Goal: Information Seeking & Learning: Compare options

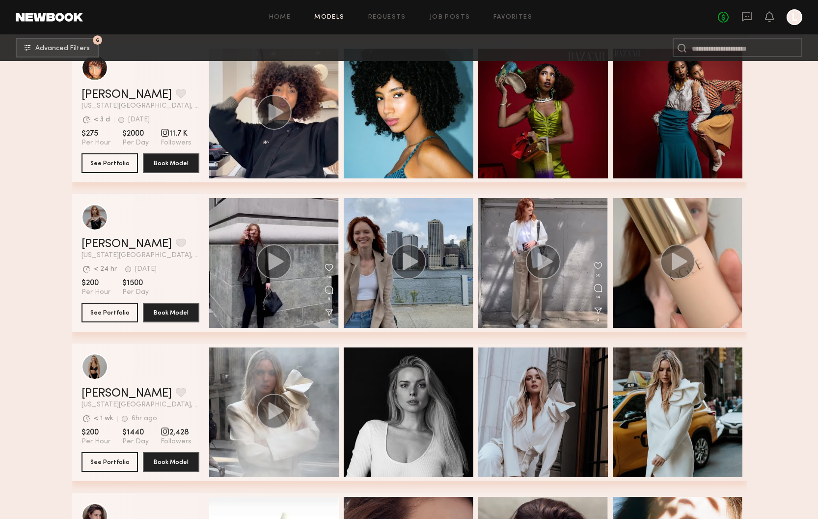
scroll to position [9620, 0]
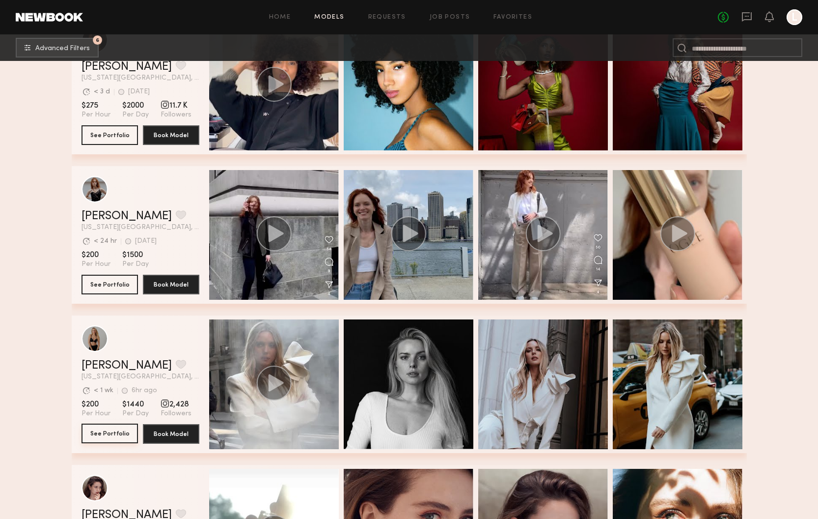
click at [111, 431] on button "See Portfolio" at bounding box center [110, 433] width 56 height 20
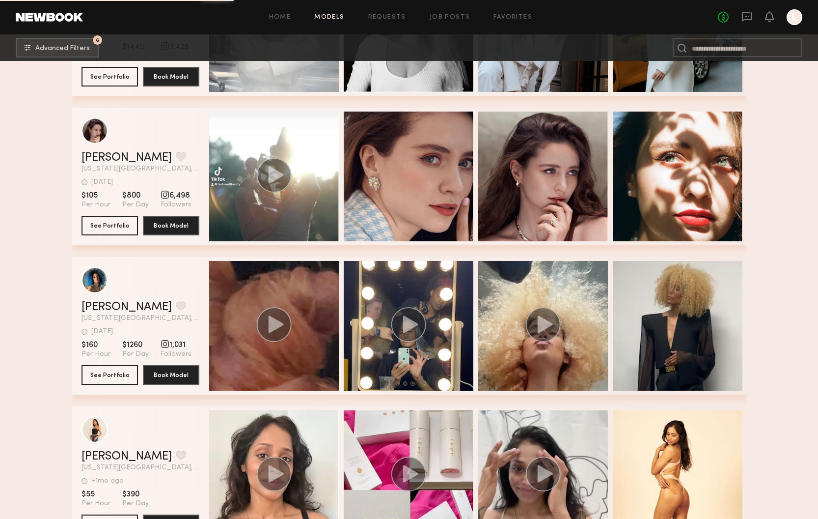
scroll to position [9992, 0]
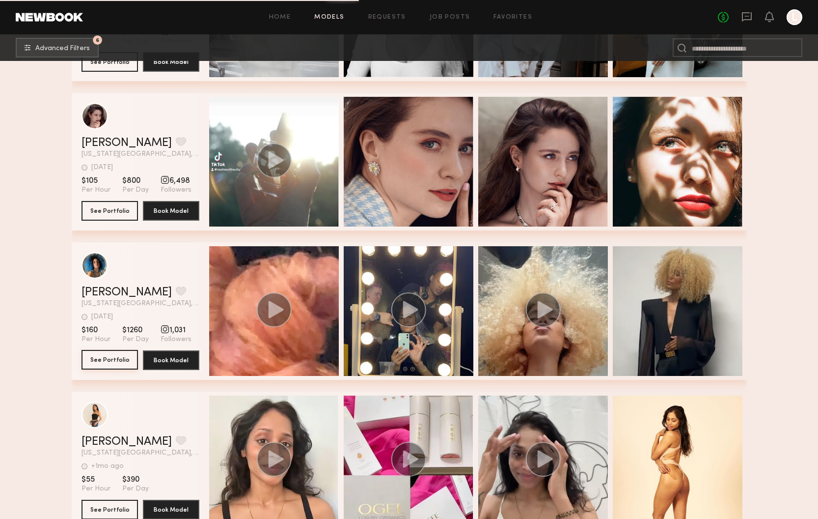
click at [107, 362] on button "See Portfolio" at bounding box center [110, 360] width 56 height 20
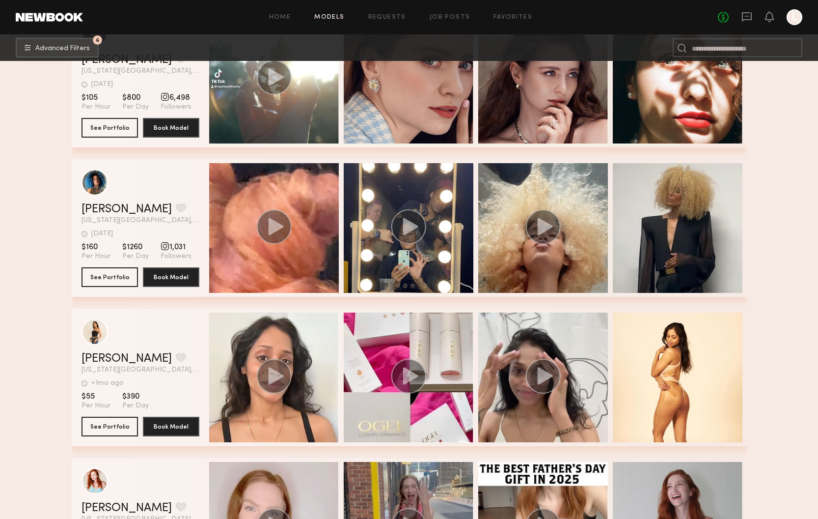
scroll to position [10131, 0]
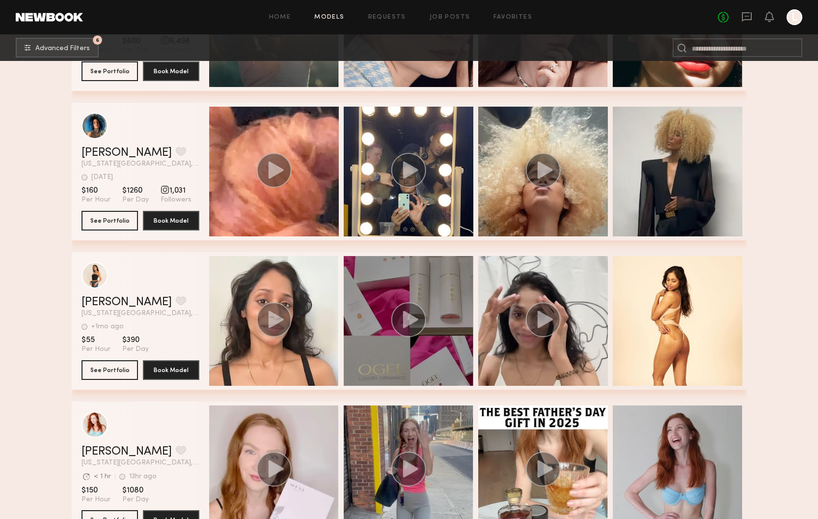
click at [411, 317] on icon "grid" at bounding box center [410, 318] width 15 height 17
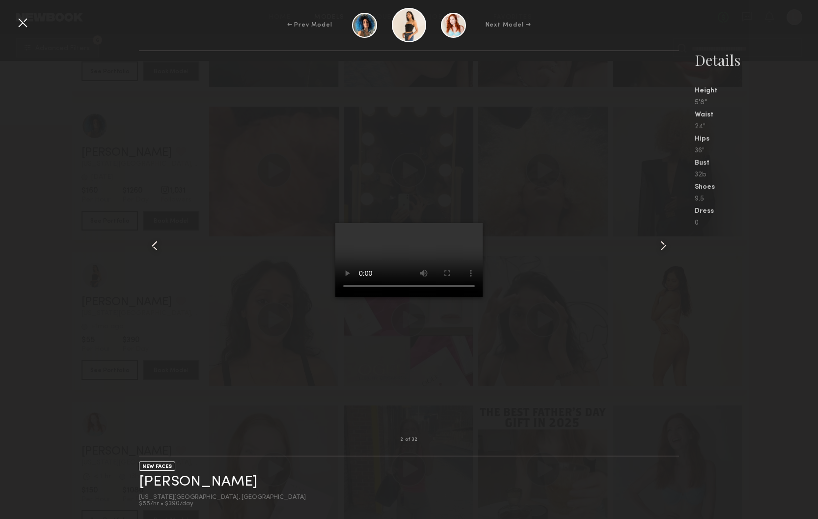
click at [483, 297] on video at bounding box center [408, 260] width 147 height 74
click at [24, 28] on div at bounding box center [23, 23] width 16 height 16
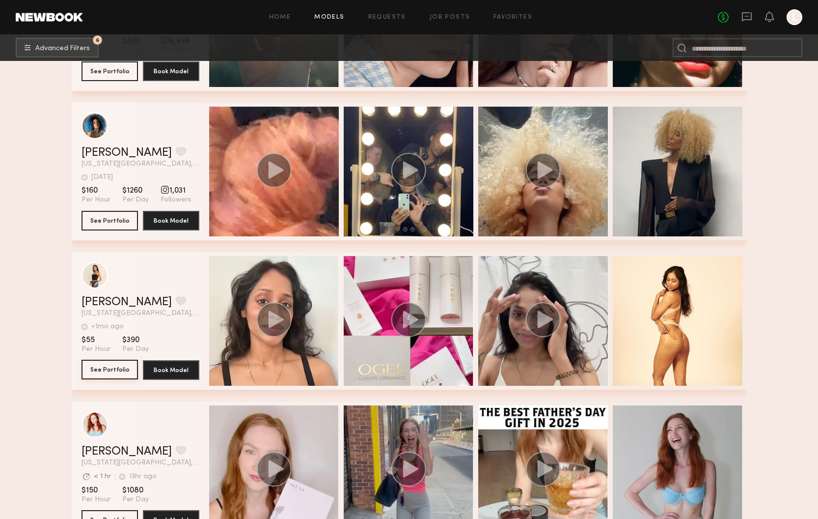
click at [120, 367] on button "See Portfolio" at bounding box center [110, 370] width 56 height 20
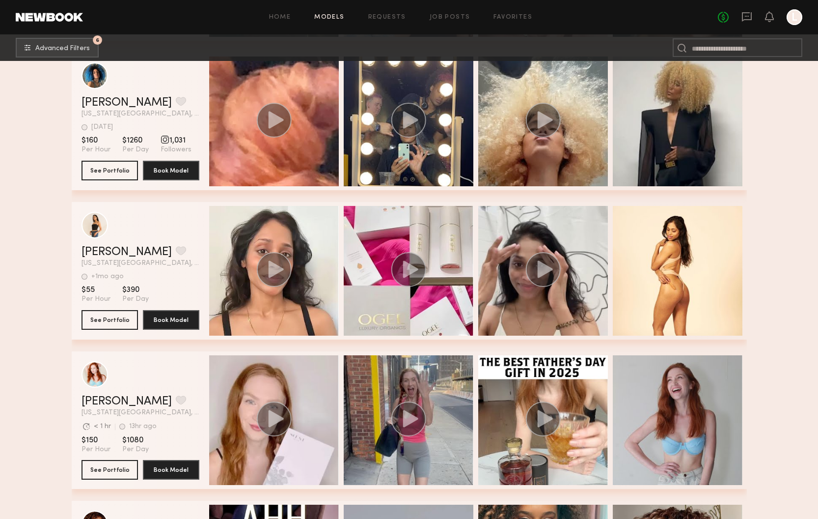
scroll to position [10196, 0]
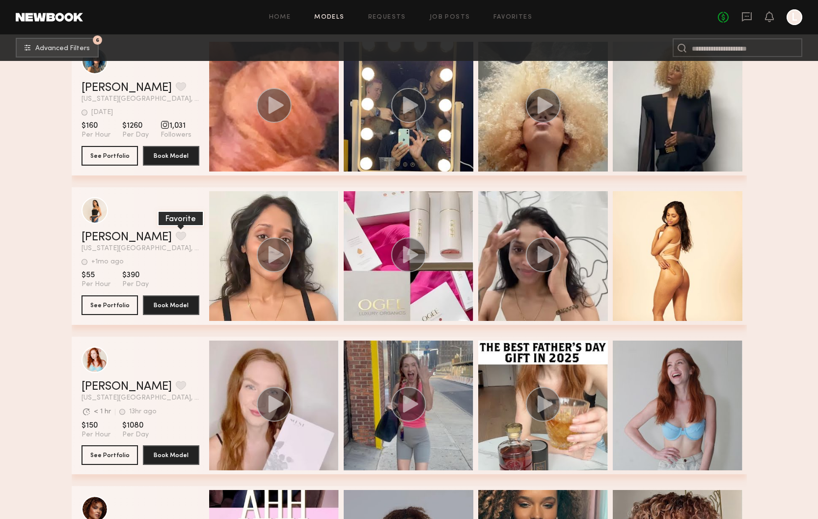
click at [176, 237] on button "grid" at bounding box center [181, 235] width 10 height 9
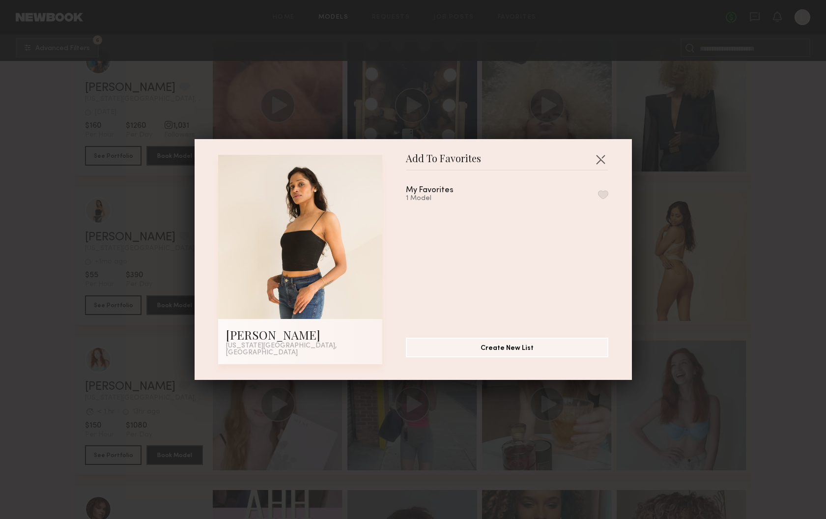
click at [598, 198] on button "button" at bounding box center [603, 194] width 10 height 9
click at [595, 162] on button "button" at bounding box center [600, 159] width 16 height 16
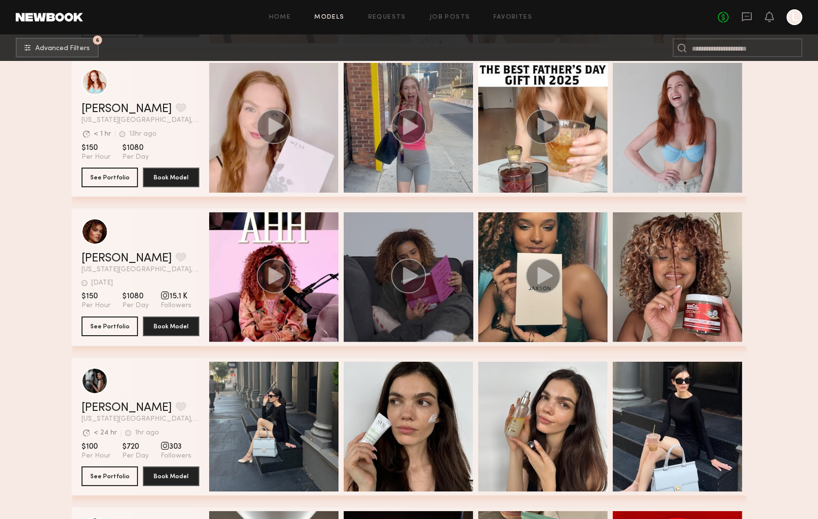
scroll to position [10472, 0]
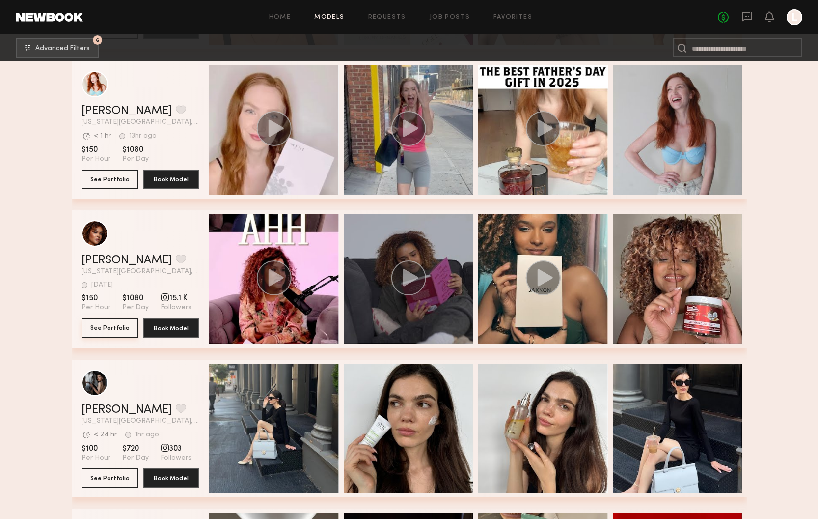
click at [104, 324] on button "See Portfolio" at bounding box center [110, 328] width 56 height 20
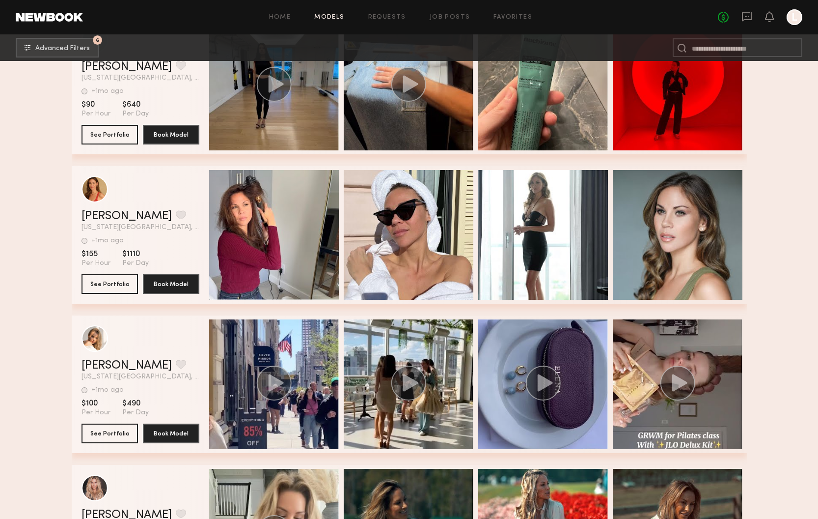
scroll to position [11063, 0]
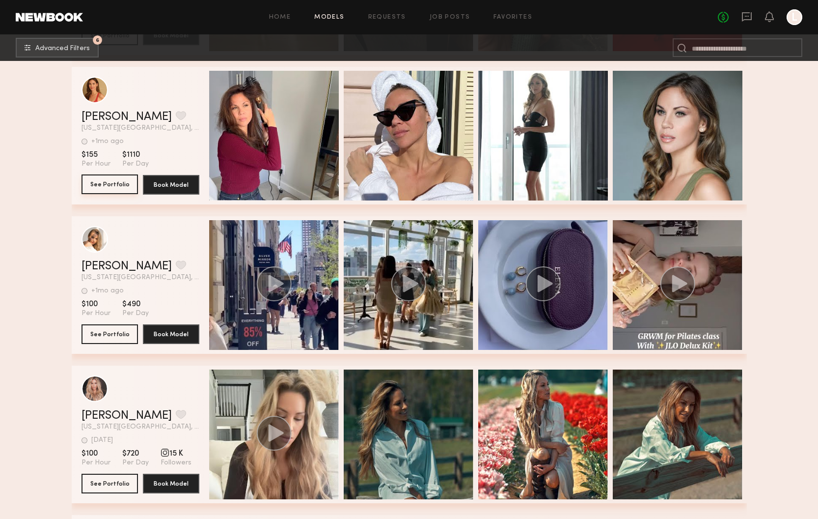
click at [109, 185] on button "See Portfolio" at bounding box center [110, 184] width 56 height 20
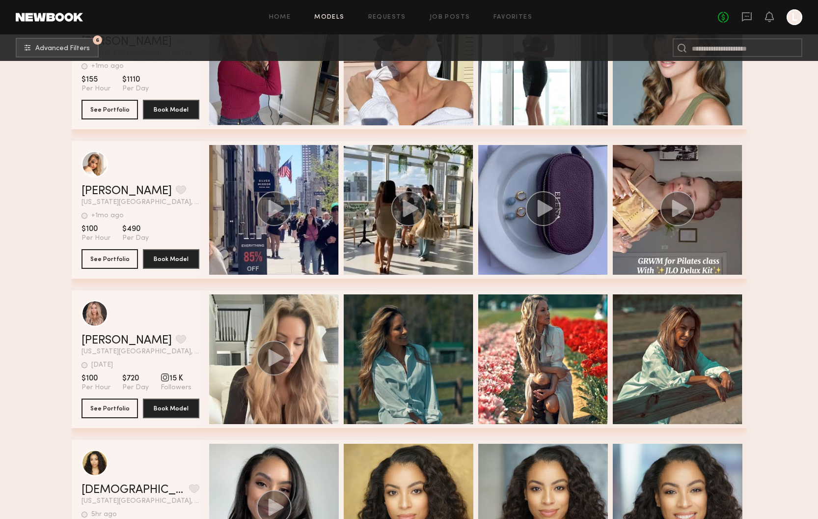
scroll to position [11217, 0]
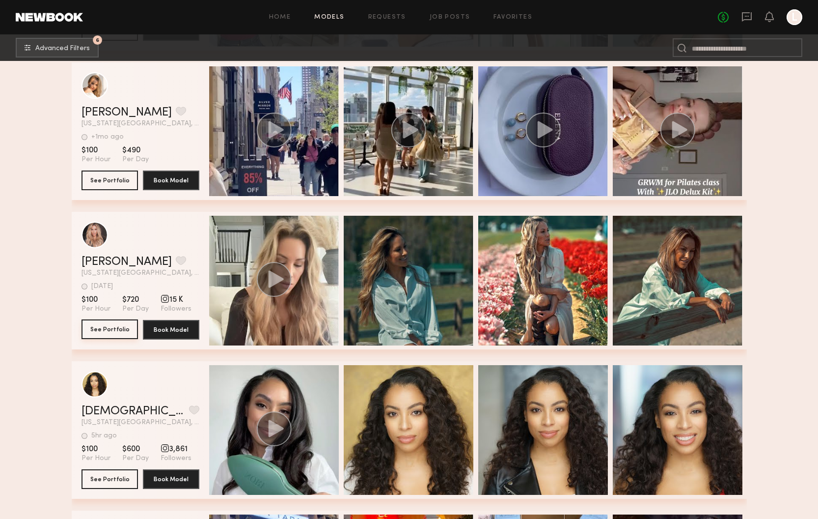
click at [118, 327] on button "See Portfolio" at bounding box center [110, 329] width 56 height 20
click at [176, 261] on button "grid" at bounding box center [181, 260] width 10 height 9
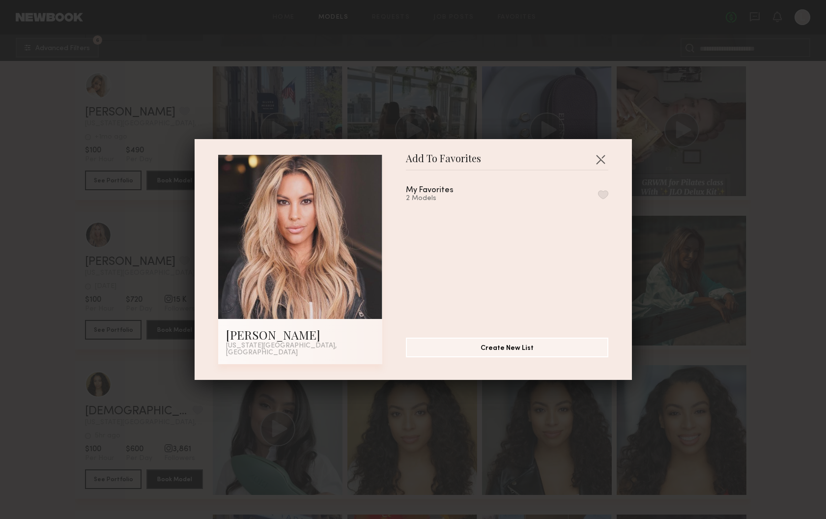
click at [598, 196] on button "button" at bounding box center [603, 194] width 10 height 9
click at [599, 161] on button "button" at bounding box center [600, 159] width 16 height 16
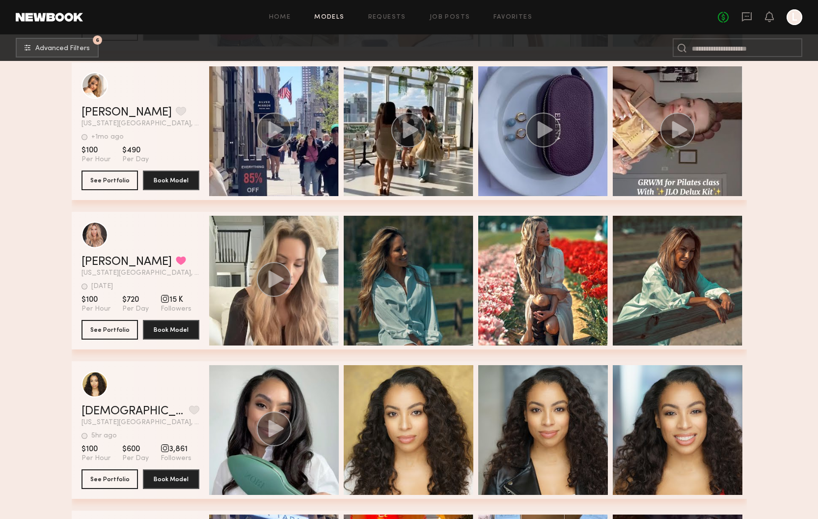
scroll to position [11391, 0]
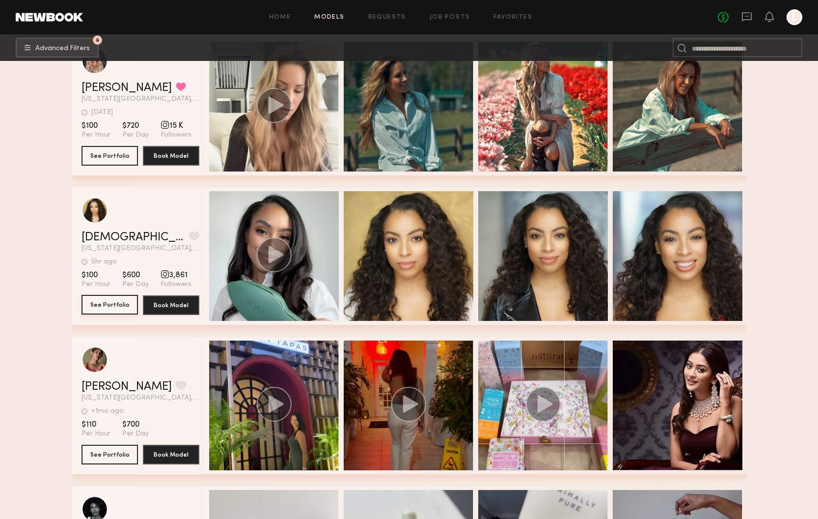
click at [113, 303] on button "See Portfolio" at bounding box center [110, 305] width 56 height 20
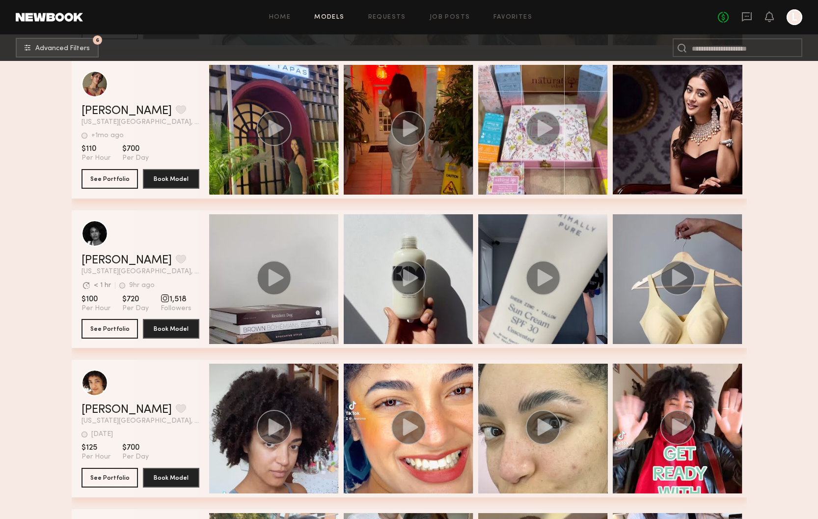
scroll to position [11684, 0]
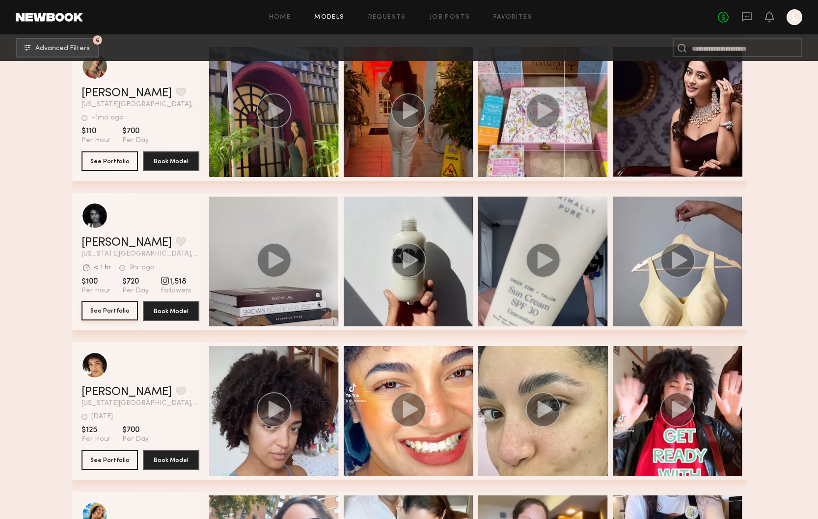
click at [103, 306] on button "See Portfolio" at bounding box center [110, 311] width 56 height 20
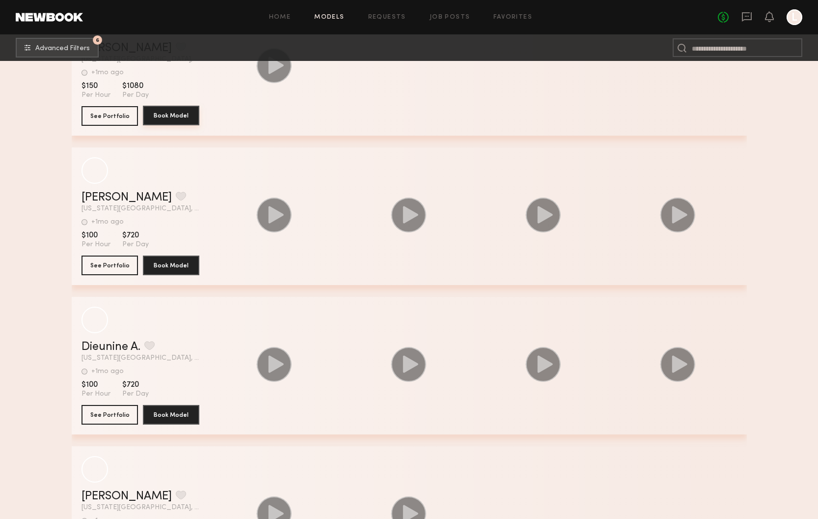
scroll to position [12941, 0]
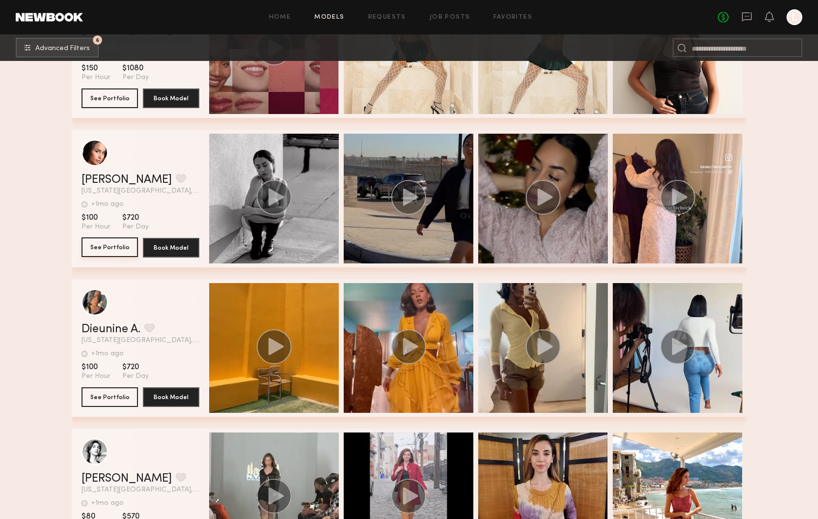
click at [119, 247] on button "See Portfolio" at bounding box center [110, 247] width 56 height 20
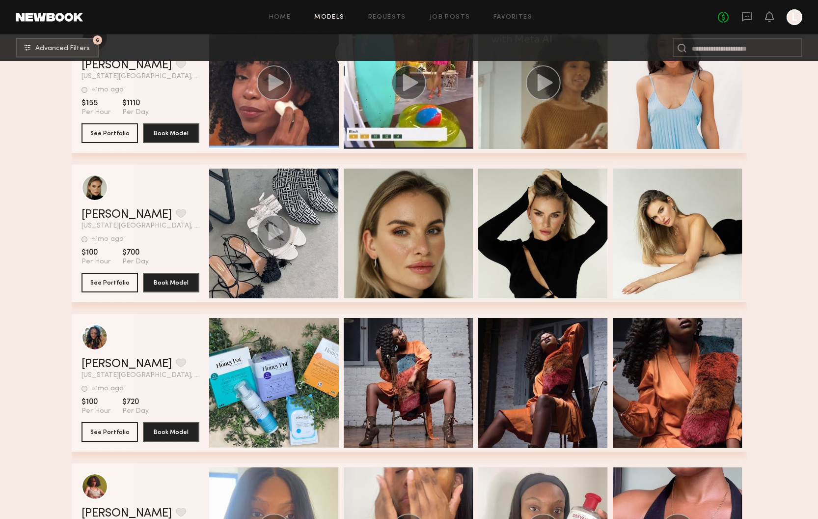
scroll to position [13804, 0]
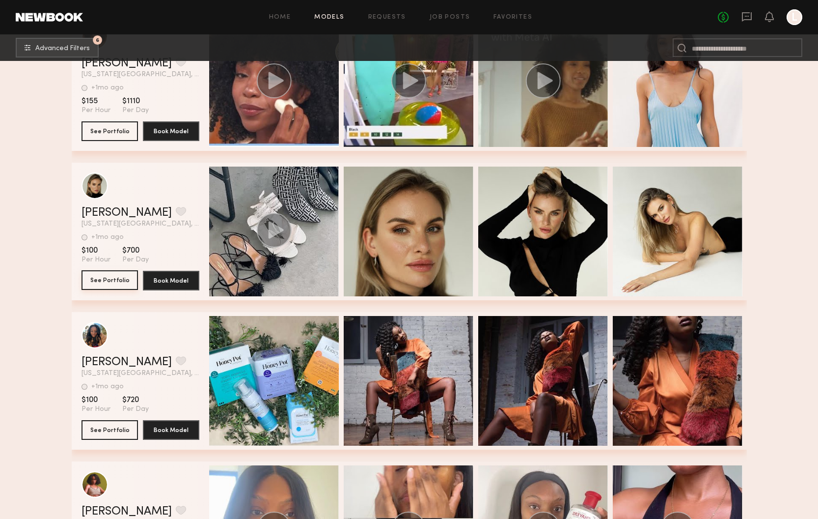
click at [106, 281] on button "See Portfolio" at bounding box center [110, 280] width 56 height 20
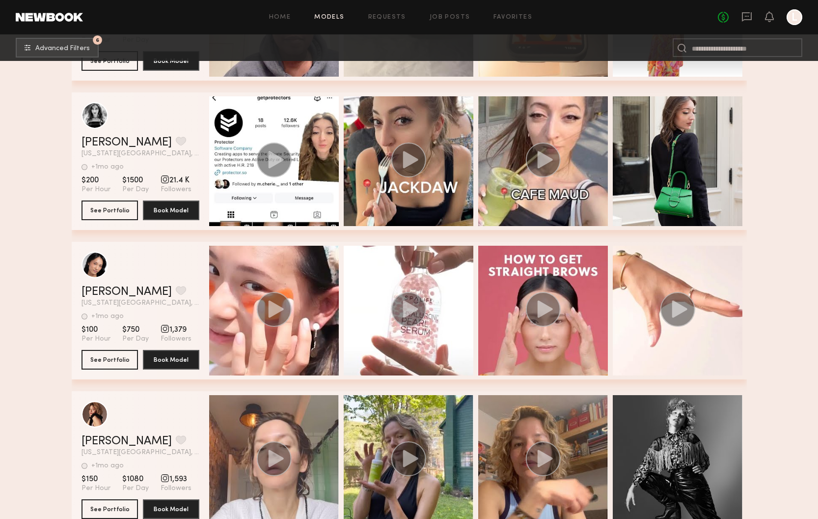
scroll to position [14489, 0]
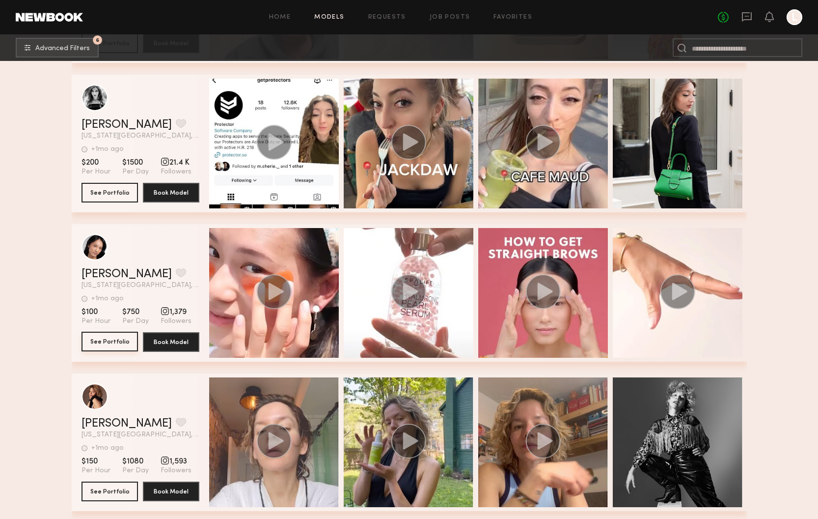
click at [102, 336] on button "See Portfolio" at bounding box center [110, 342] width 56 height 20
click at [176, 273] on button "grid" at bounding box center [181, 272] width 10 height 9
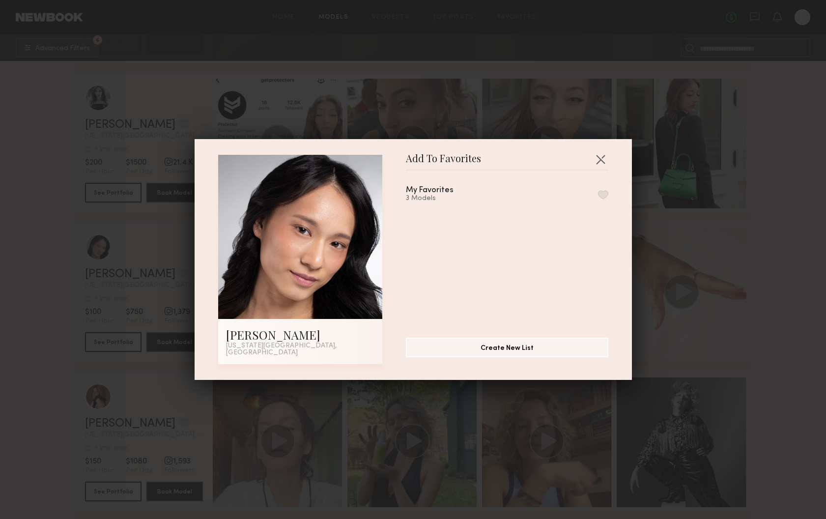
click at [598, 198] on button "button" at bounding box center [603, 194] width 10 height 9
click at [600, 162] on button "button" at bounding box center [600, 159] width 16 height 16
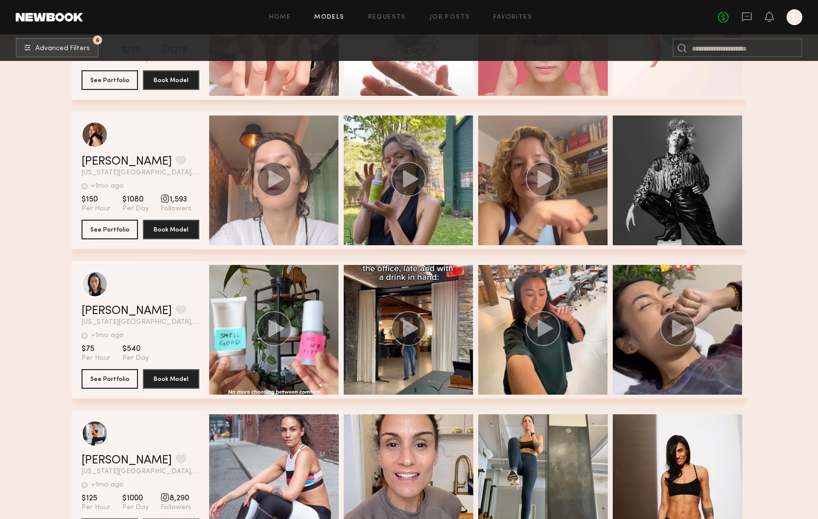
scroll to position [14766, 0]
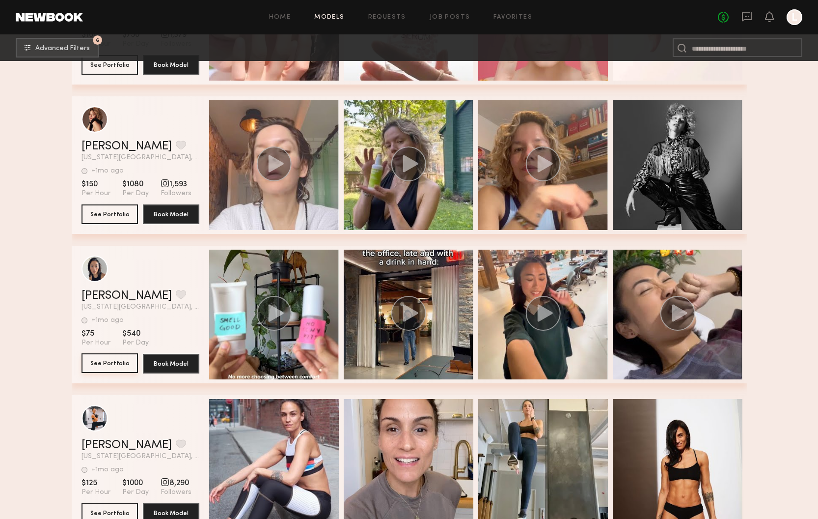
click at [115, 364] on button "See Portfolio" at bounding box center [110, 363] width 56 height 20
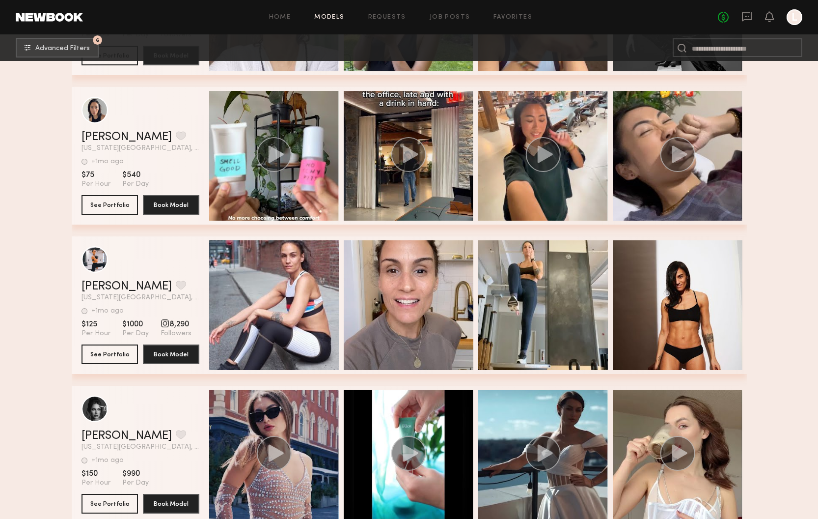
scroll to position [14943, 0]
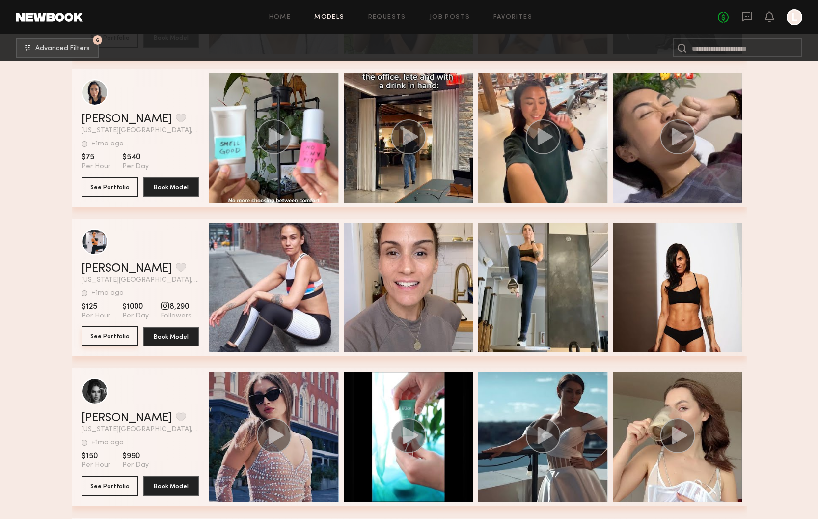
click at [113, 333] on button "See Portfolio" at bounding box center [110, 336] width 56 height 20
click at [176, 264] on button "grid" at bounding box center [181, 267] width 10 height 9
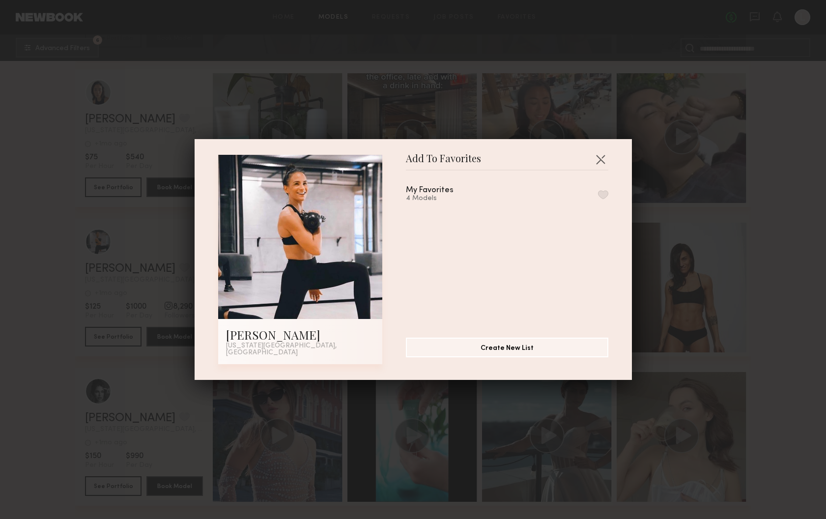
click at [598, 198] on button "button" at bounding box center [603, 194] width 10 height 9
click at [595, 166] on button "button" at bounding box center [600, 159] width 16 height 16
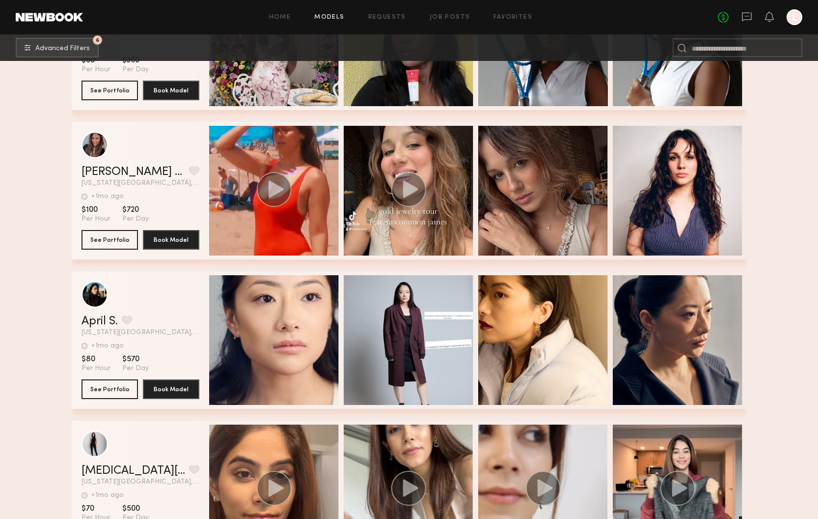
scroll to position [15863, 0]
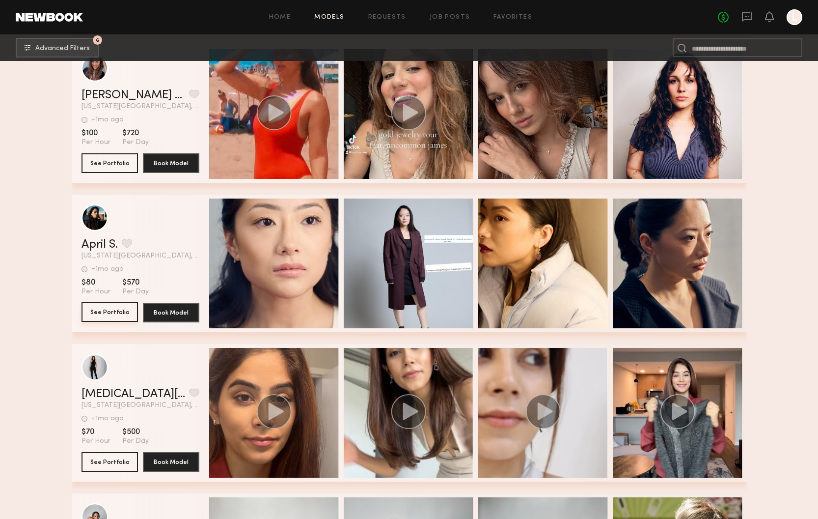
click at [108, 311] on button "See Portfolio" at bounding box center [110, 312] width 56 height 20
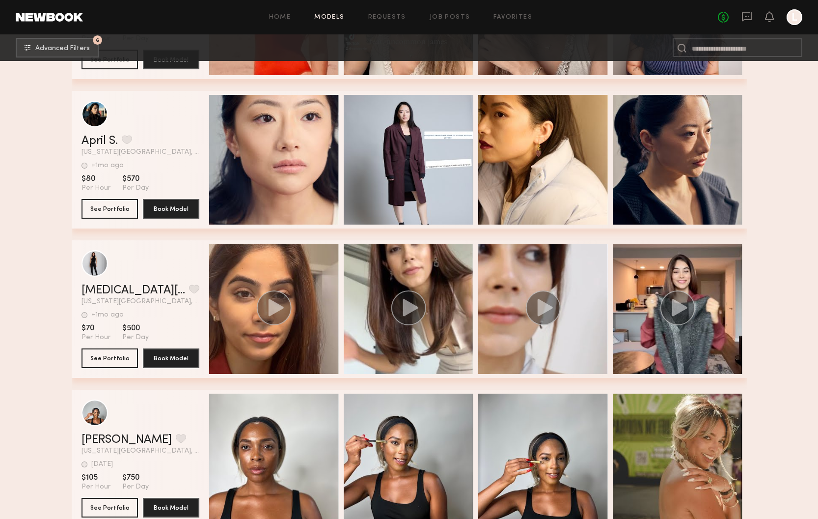
scroll to position [15968, 0]
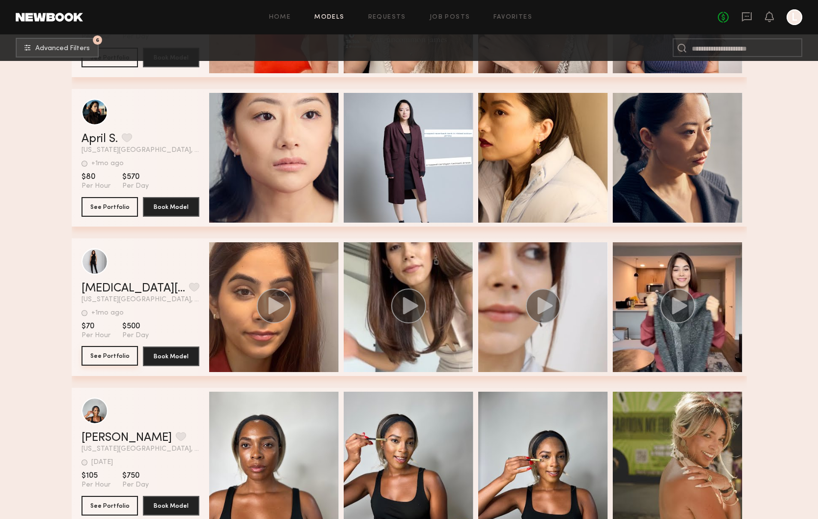
click at [114, 356] on button "See Portfolio" at bounding box center [110, 356] width 56 height 20
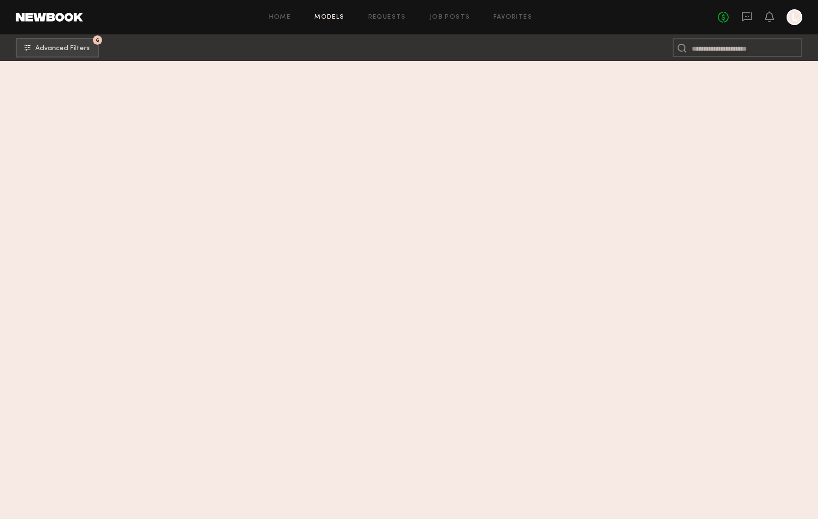
scroll to position [0, 0]
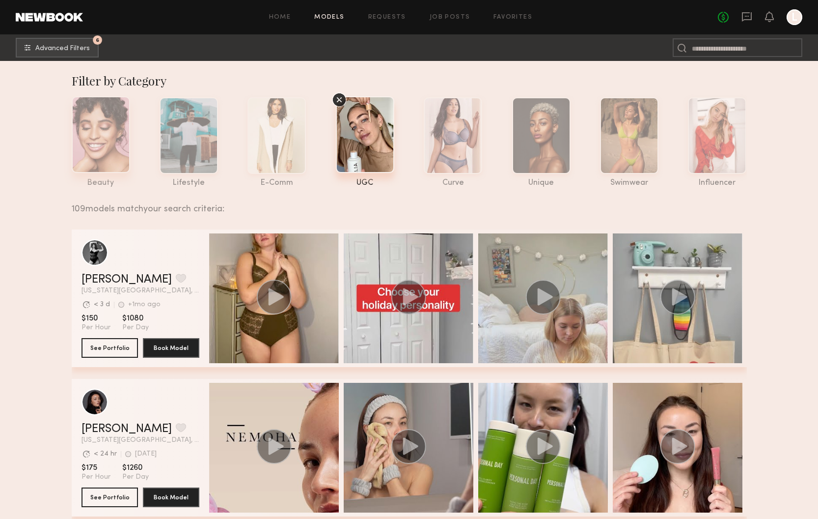
click at [99, 147] on div at bounding box center [101, 134] width 58 height 77
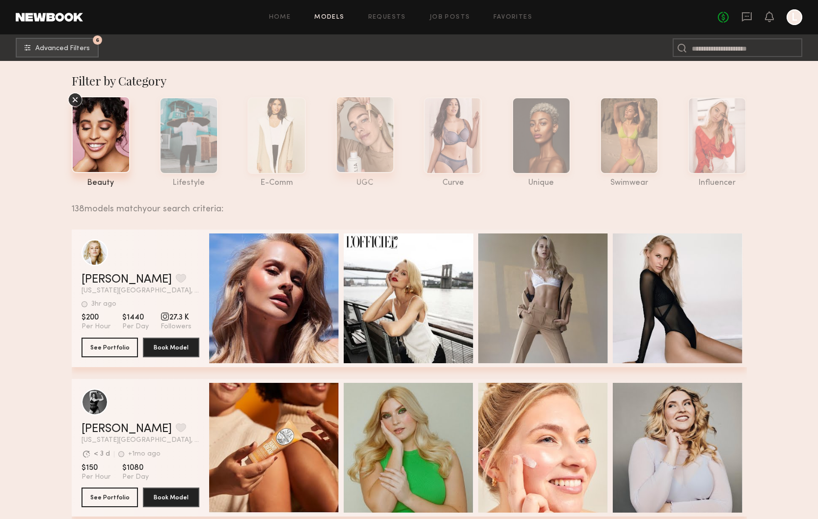
click at [374, 152] on div at bounding box center [365, 134] width 58 height 77
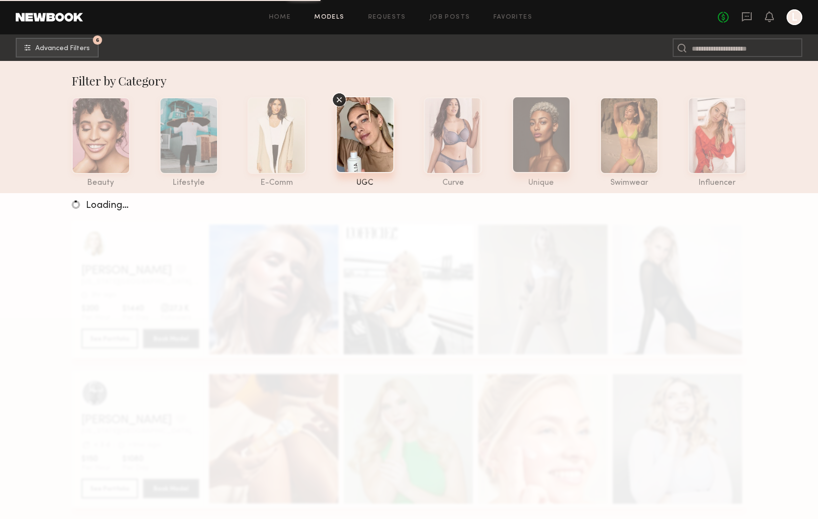
click at [541, 150] on div at bounding box center [541, 134] width 58 height 77
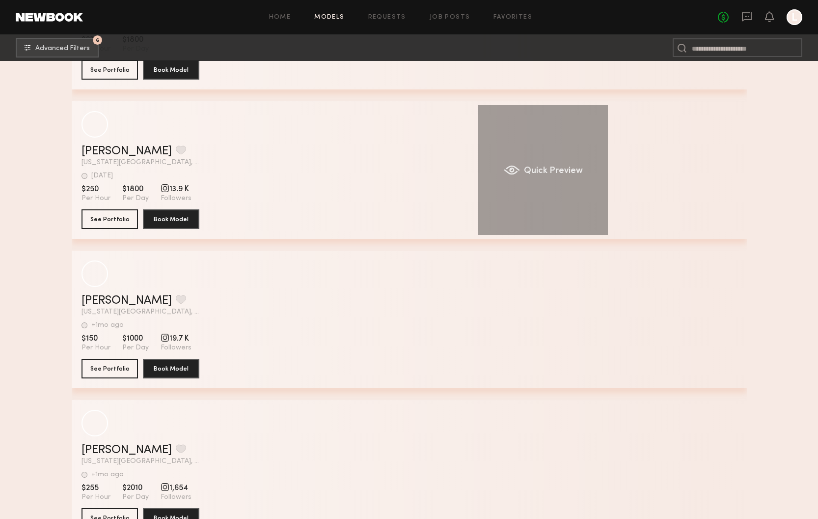
scroll to position [1786, 0]
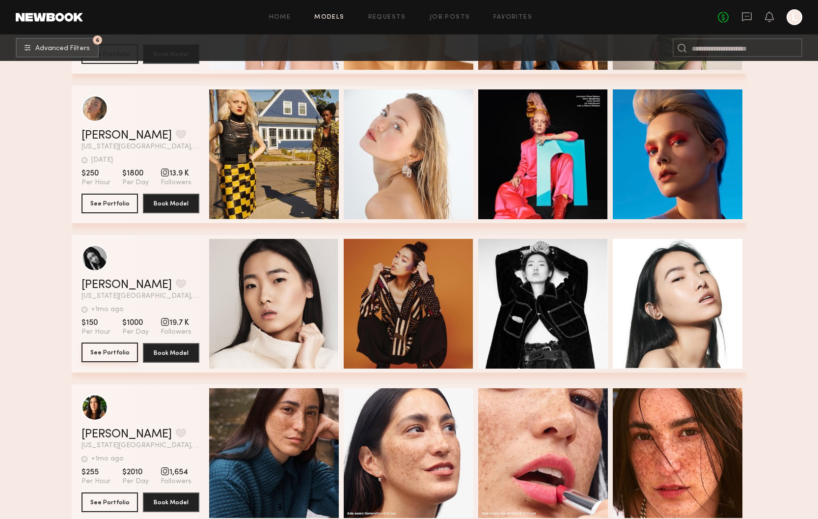
click at [112, 353] on button "See Portfolio" at bounding box center [110, 352] width 56 height 20
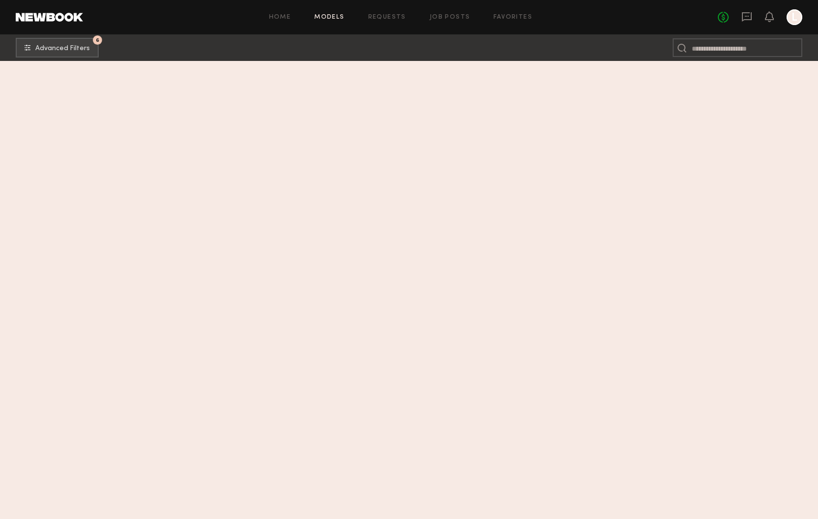
scroll to position [0, 0]
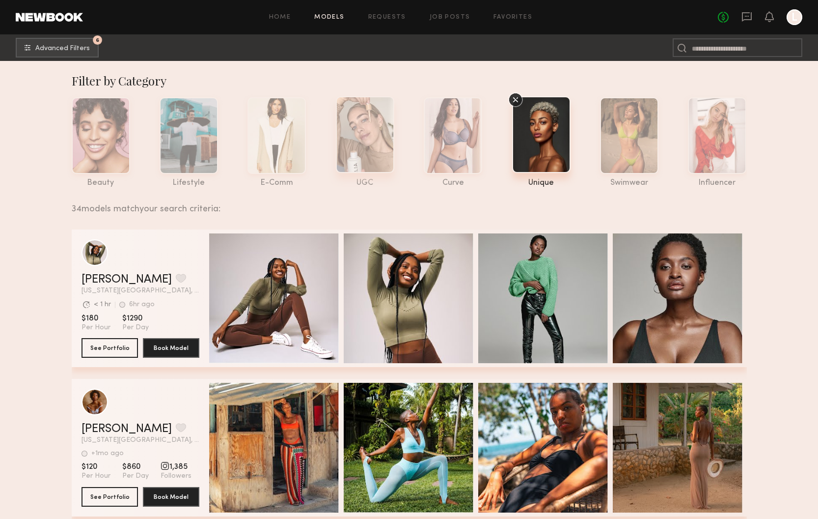
click at [385, 126] on div at bounding box center [365, 134] width 58 height 77
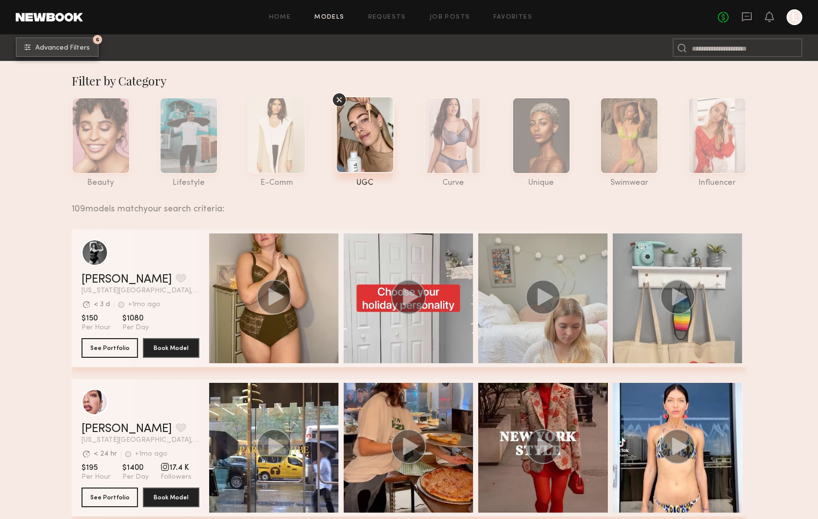
click at [78, 43] on button "6 Advanced Filters" at bounding box center [57, 47] width 83 height 20
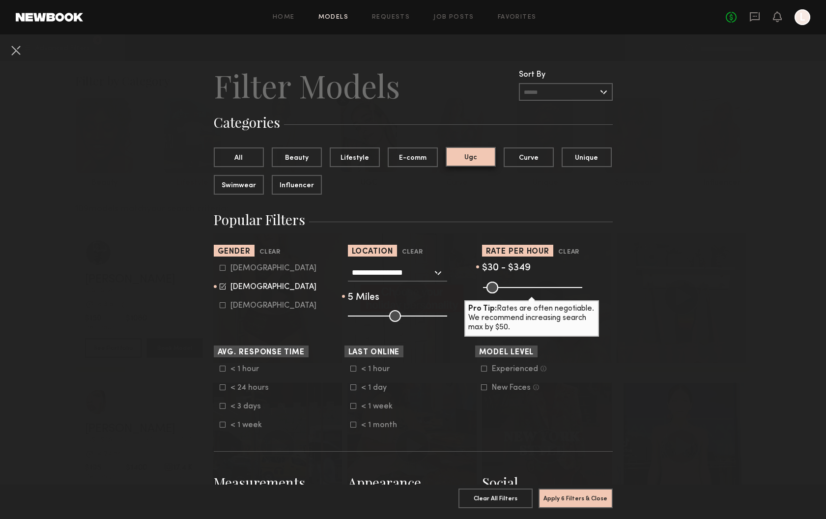
click at [463, 163] on button "Ugc" at bounding box center [471, 157] width 50 height 20
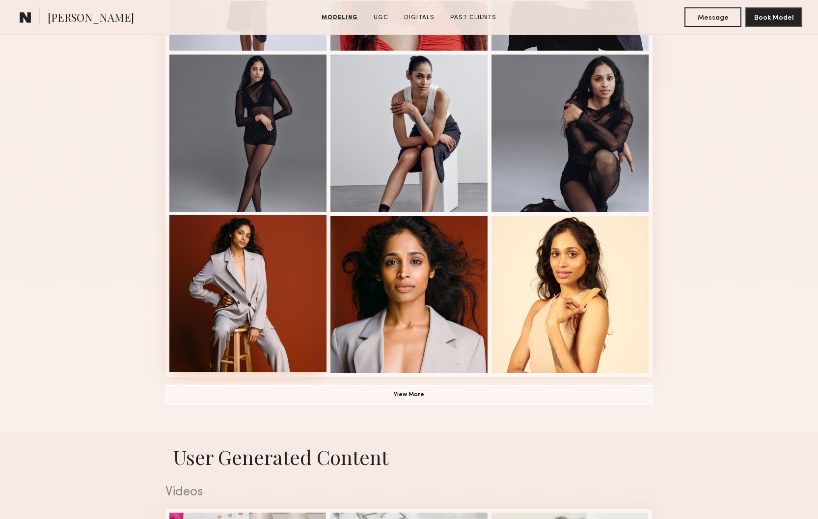
scroll to position [891, 0]
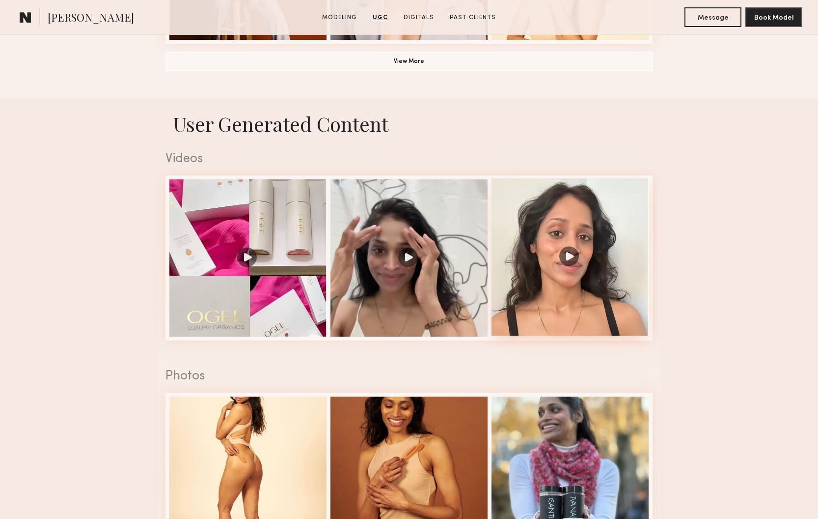
click at [569, 257] on div at bounding box center [570, 256] width 157 height 157
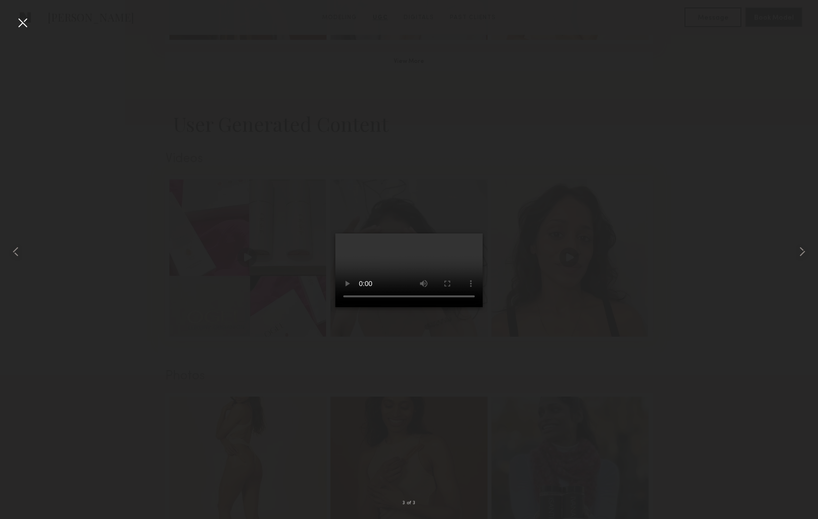
click at [481, 307] on video at bounding box center [408, 270] width 147 height 74
click at [14, 25] on div at bounding box center [16, 252] width 33 height 472
click at [24, 27] on div at bounding box center [23, 23] width 16 height 16
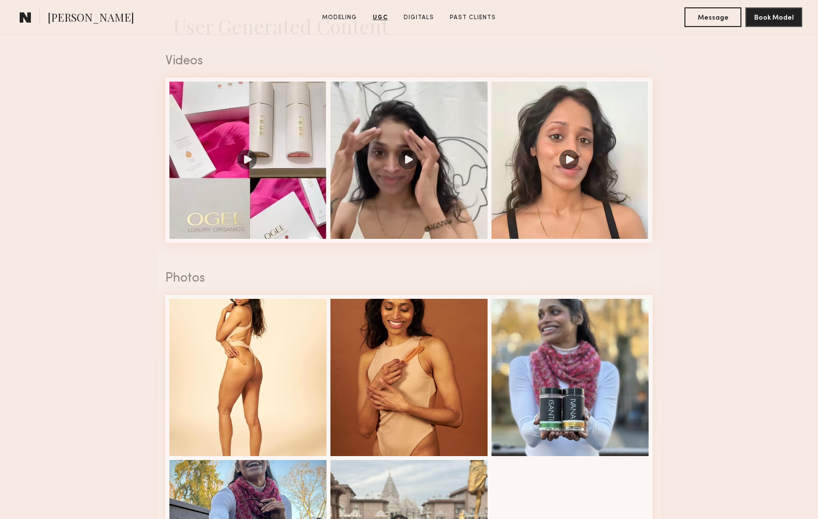
scroll to position [780, 0]
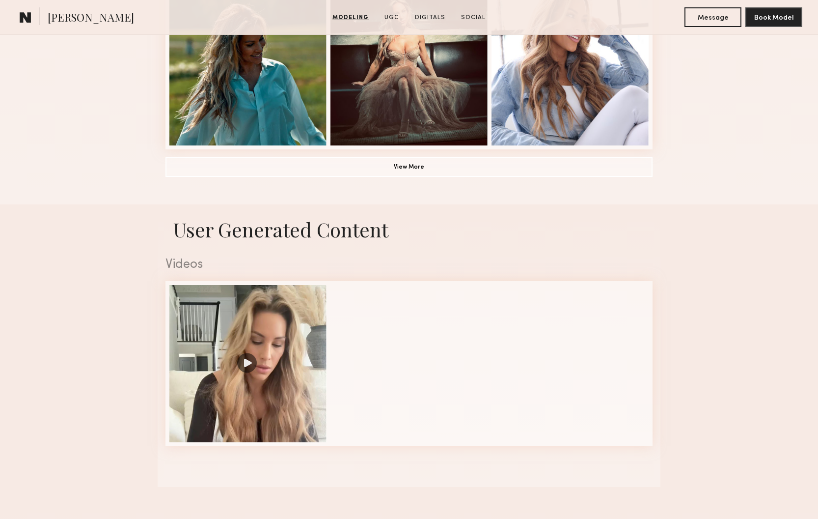
scroll to position [866, 0]
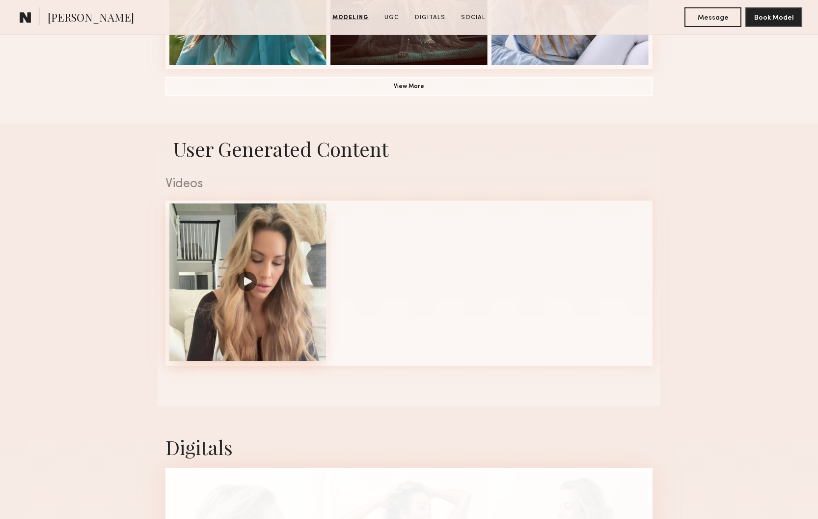
click at [248, 280] on div at bounding box center [247, 281] width 157 height 157
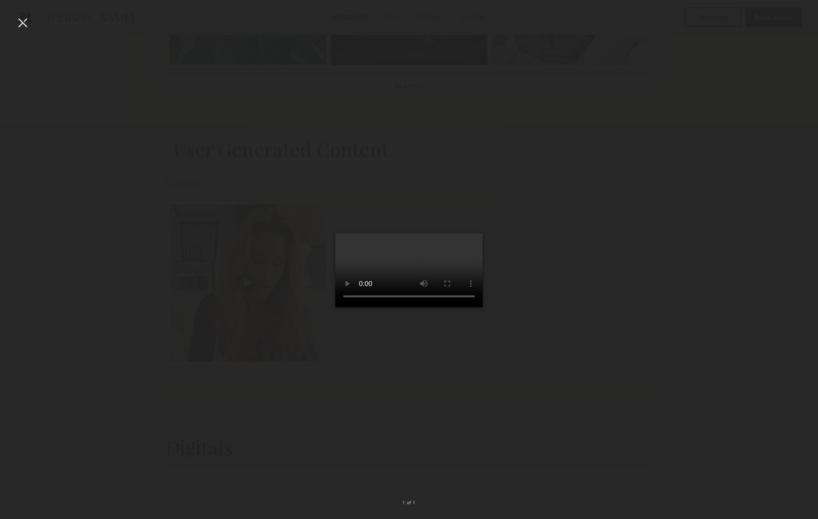
click at [479, 307] on video at bounding box center [408, 270] width 147 height 74
click at [22, 23] on div at bounding box center [23, 23] width 16 height 16
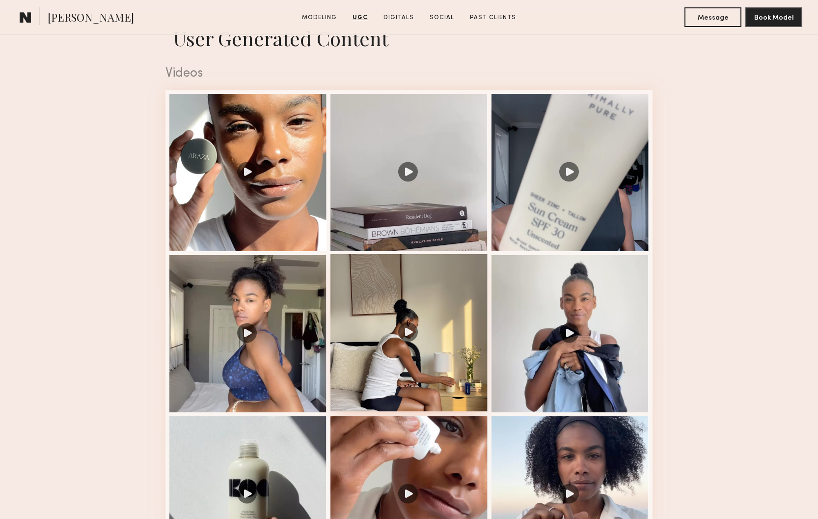
scroll to position [1045, 0]
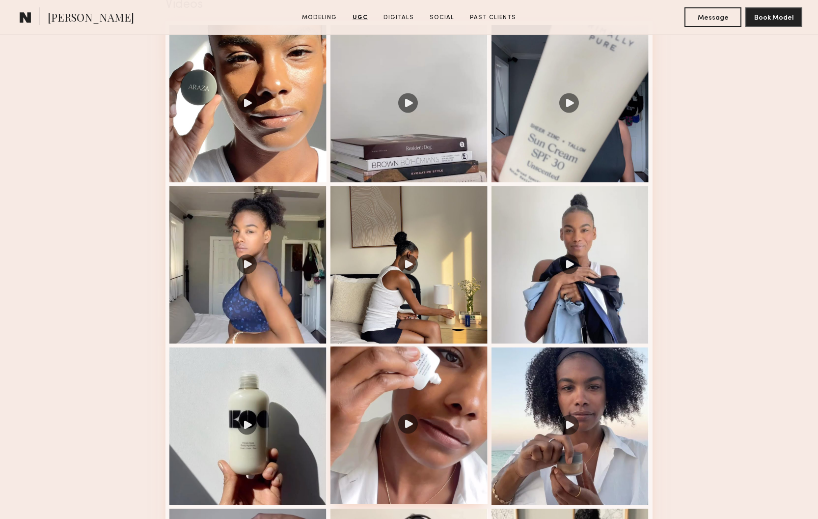
click at [416, 376] on div at bounding box center [409, 424] width 157 height 157
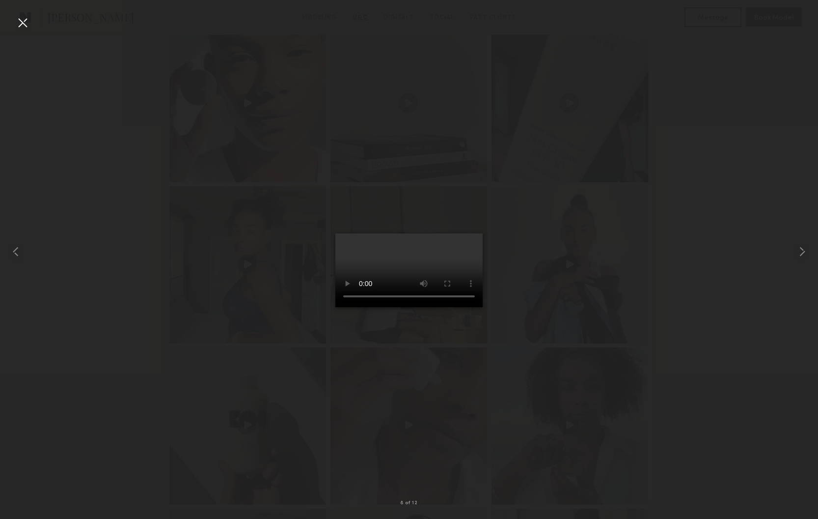
click at [479, 307] on video at bounding box center [408, 270] width 147 height 74
click at [21, 21] on div at bounding box center [23, 23] width 16 height 16
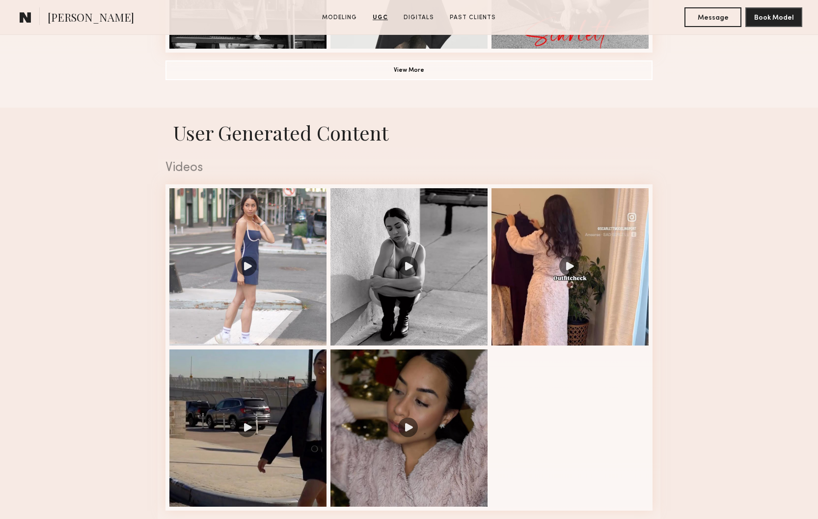
scroll to position [958, 0]
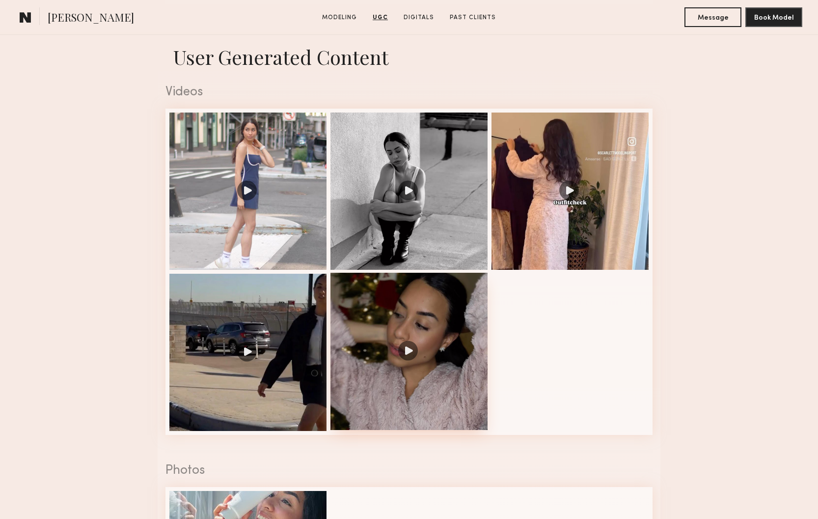
click at [415, 349] on div at bounding box center [409, 351] width 157 height 157
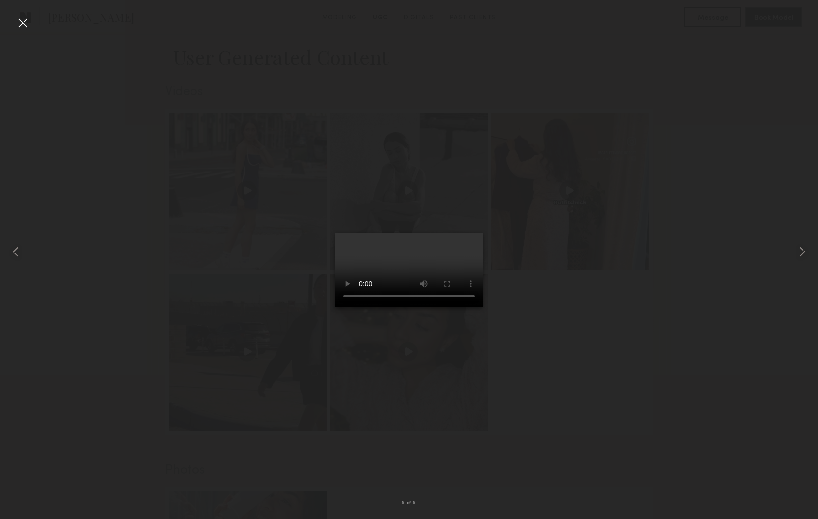
click at [482, 307] on video at bounding box center [408, 270] width 147 height 74
click at [25, 24] on div at bounding box center [23, 23] width 16 height 16
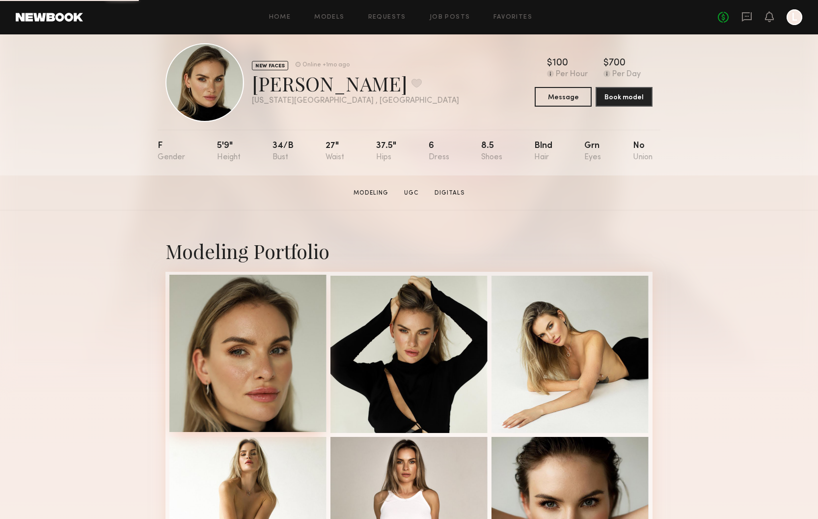
scroll to position [105, 0]
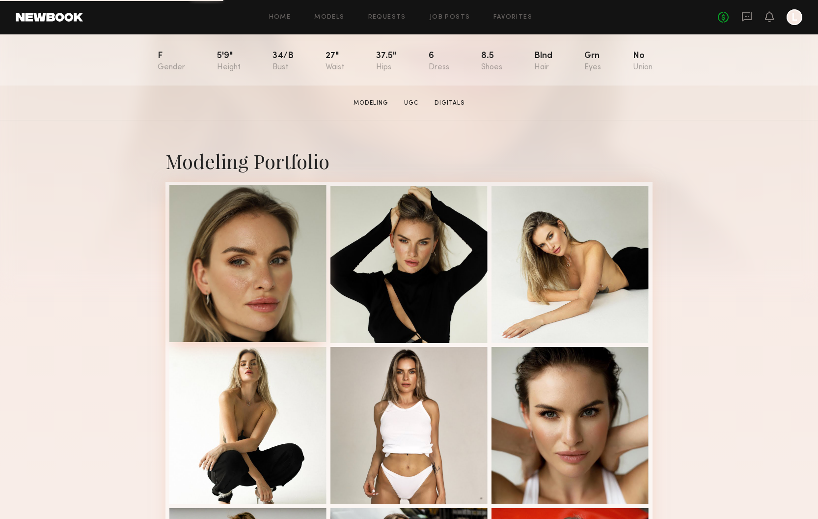
click at [270, 305] on div at bounding box center [247, 263] width 157 height 157
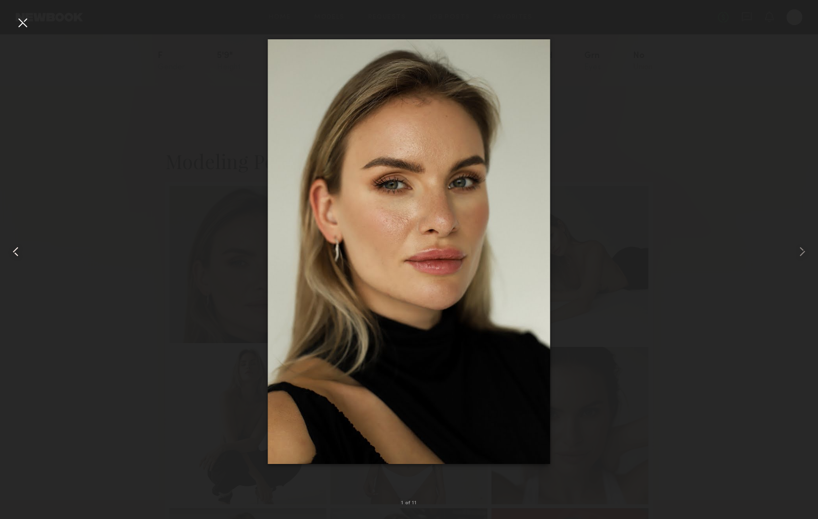
click at [18, 22] on div at bounding box center [23, 23] width 16 height 16
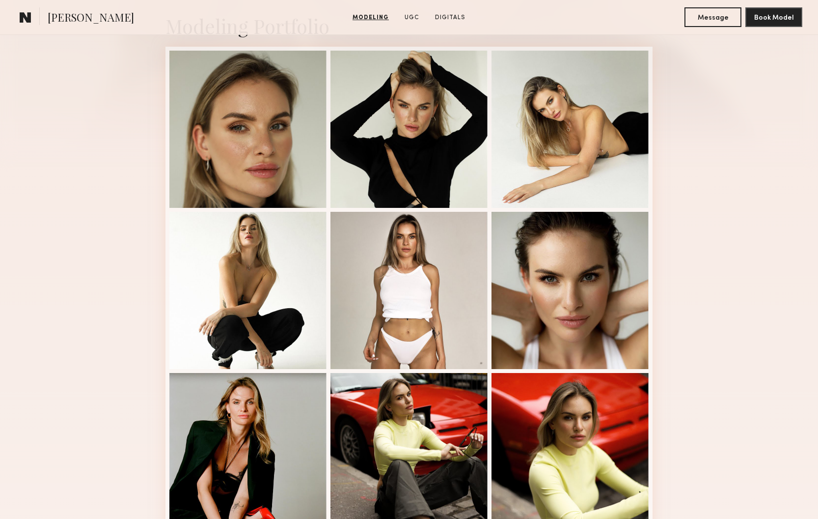
scroll to position [317, 0]
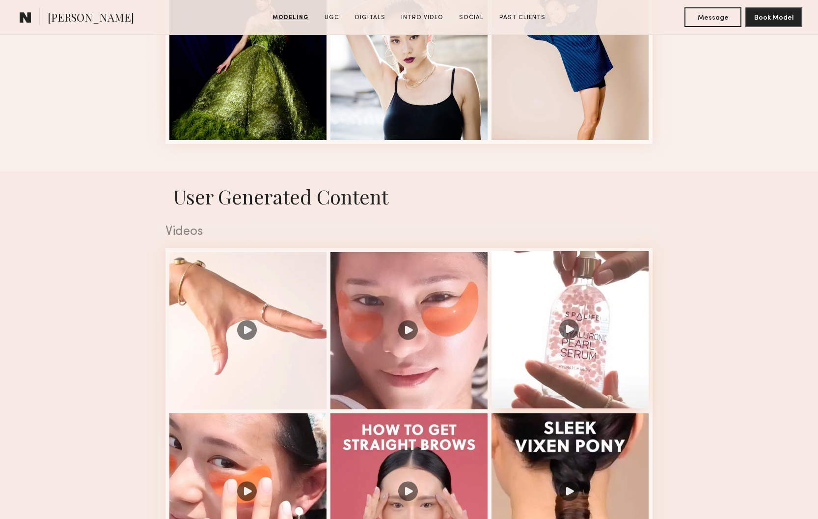
scroll to position [876, 0]
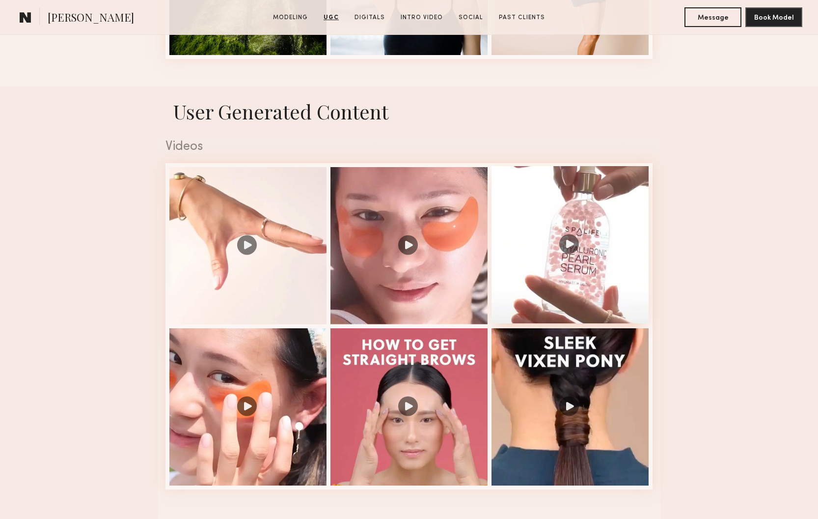
click at [567, 241] on div at bounding box center [570, 244] width 157 height 157
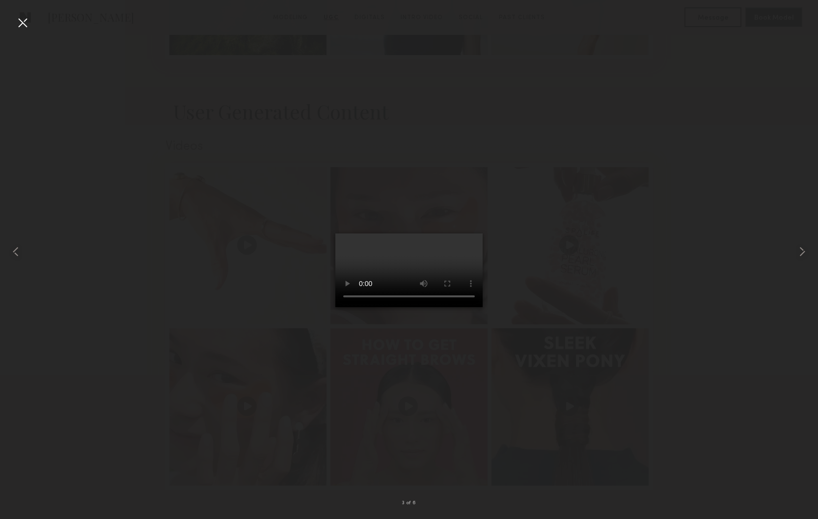
click at [480, 307] on video at bounding box center [408, 270] width 147 height 74
click at [25, 25] on div at bounding box center [23, 23] width 16 height 16
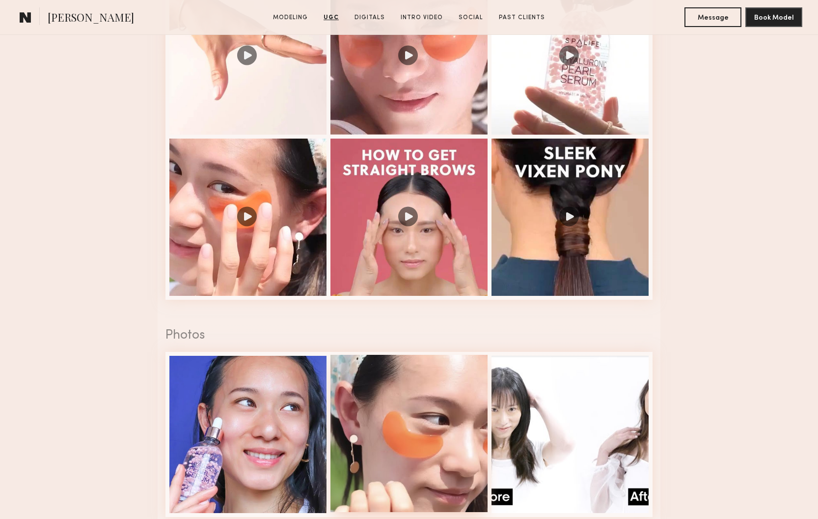
scroll to position [984, 0]
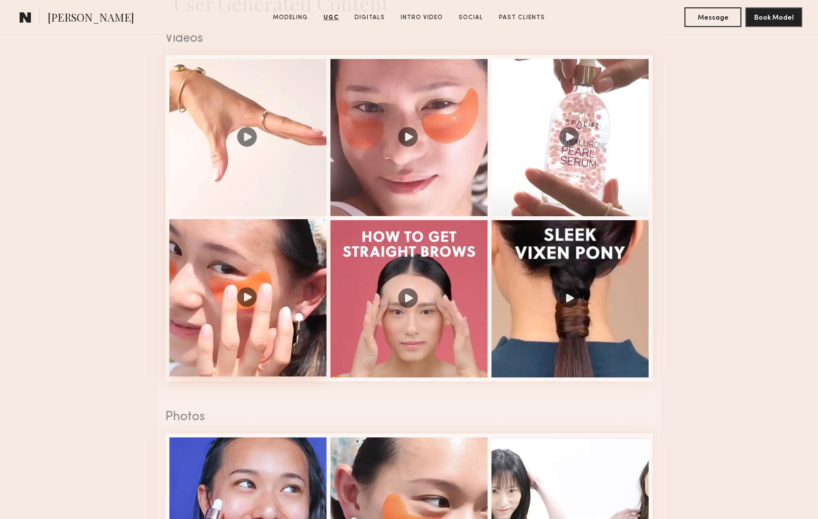
click at [240, 299] on div at bounding box center [247, 297] width 157 height 157
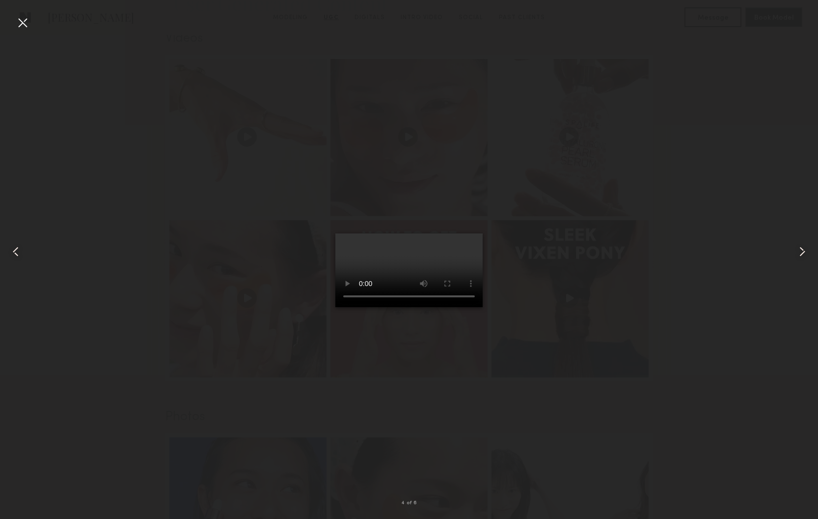
click at [481, 307] on video at bounding box center [408, 270] width 147 height 74
click at [22, 20] on div at bounding box center [23, 23] width 16 height 16
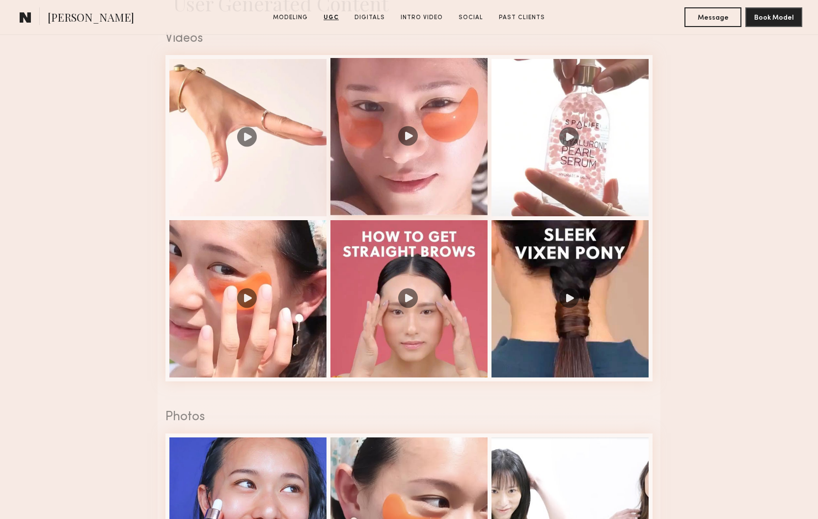
click at [409, 139] on div at bounding box center [409, 136] width 157 height 157
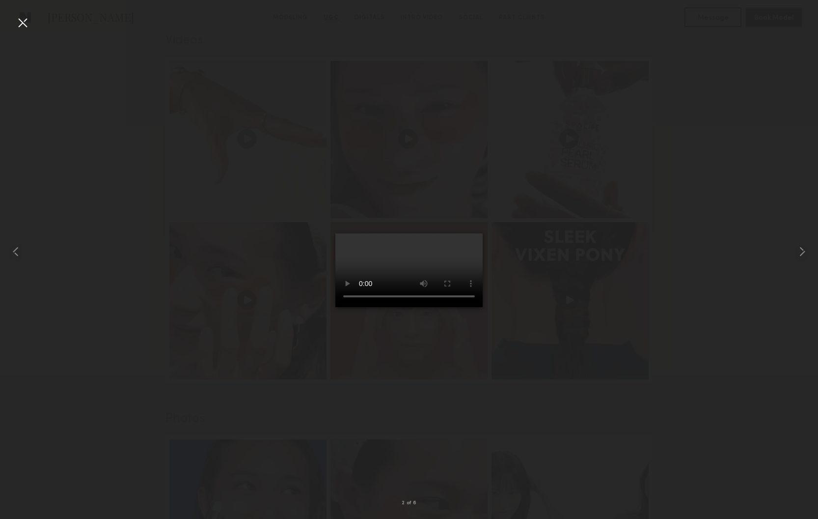
click at [482, 307] on video at bounding box center [408, 270] width 147 height 74
click at [24, 24] on div at bounding box center [23, 23] width 16 height 16
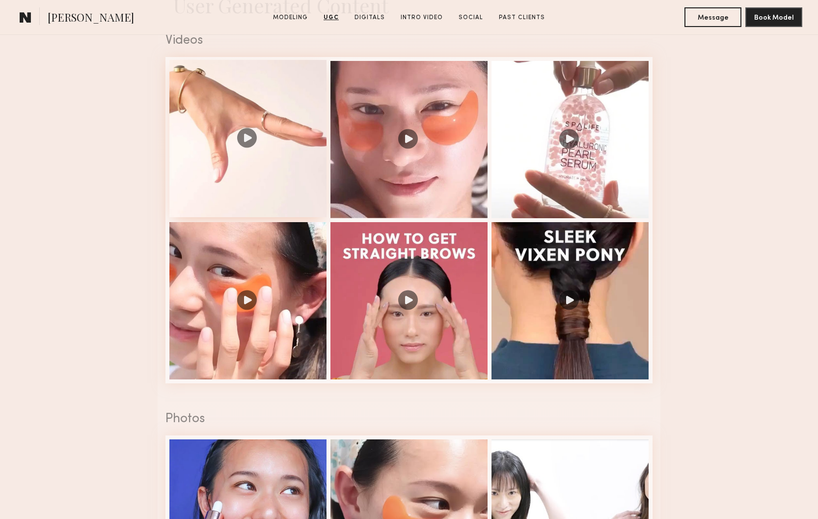
click at [248, 137] on div at bounding box center [247, 138] width 157 height 157
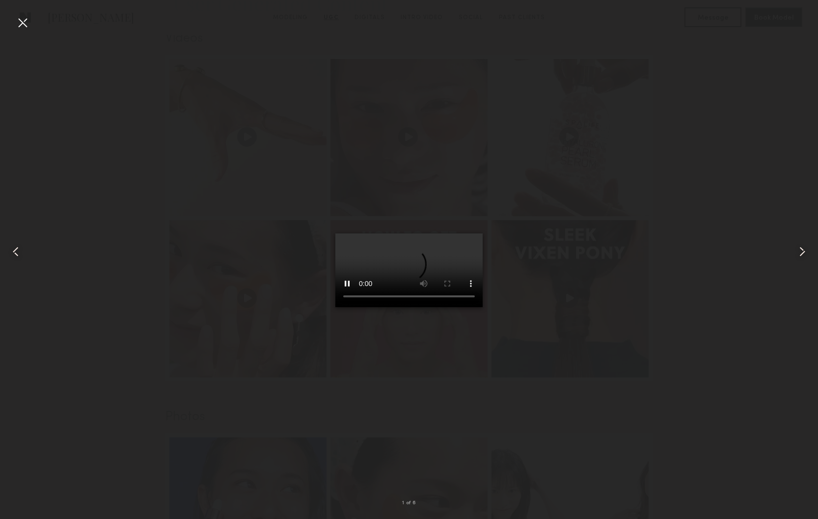
scroll to position [986, 0]
click at [479, 307] on video at bounding box center [408, 270] width 147 height 74
click at [24, 19] on div at bounding box center [23, 23] width 16 height 16
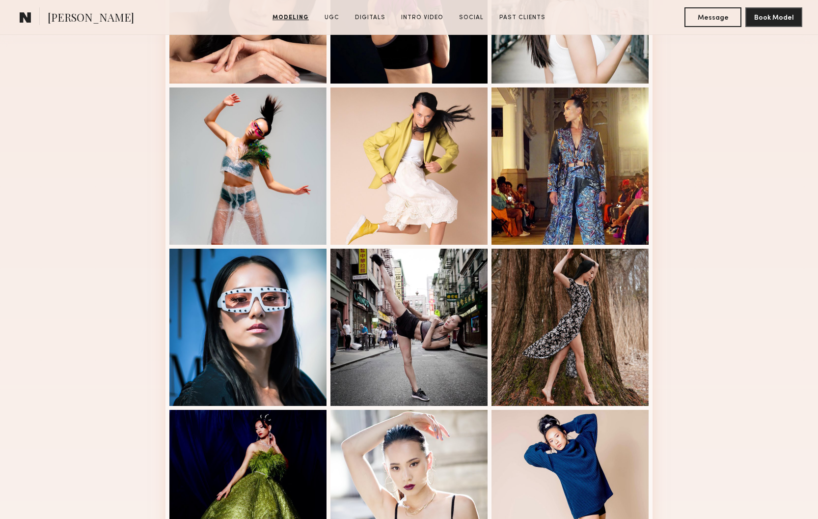
scroll to position [259, 0]
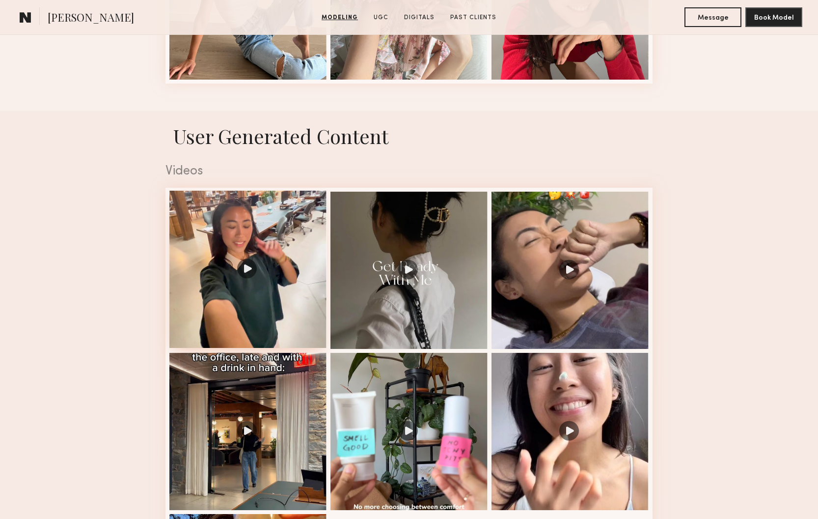
scroll to position [706, 0]
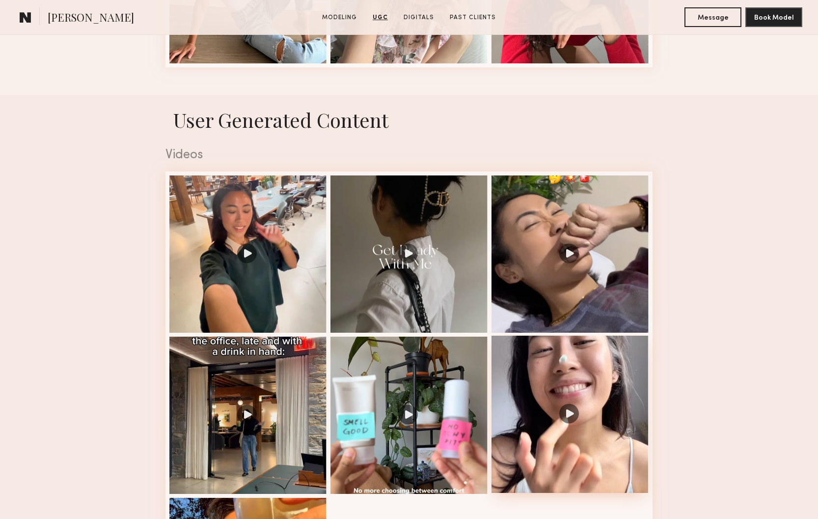
click at [564, 408] on div at bounding box center [570, 413] width 157 height 157
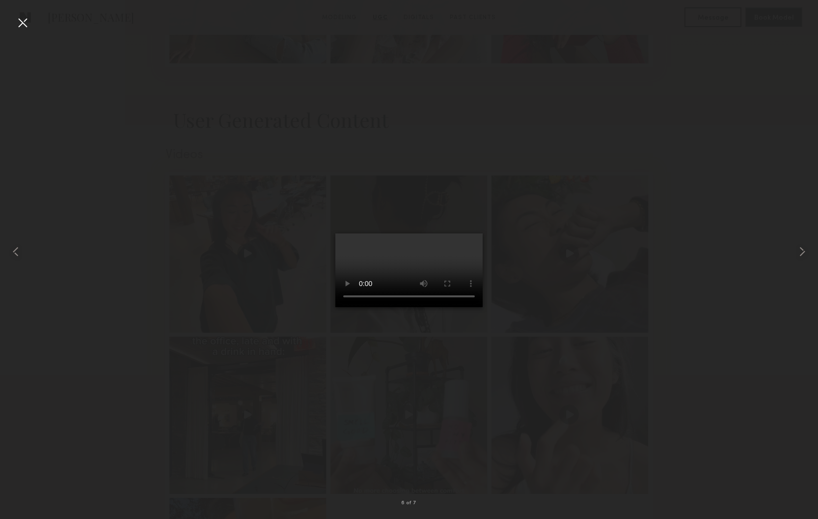
click at [28, 22] on div at bounding box center [23, 23] width 16 height 16
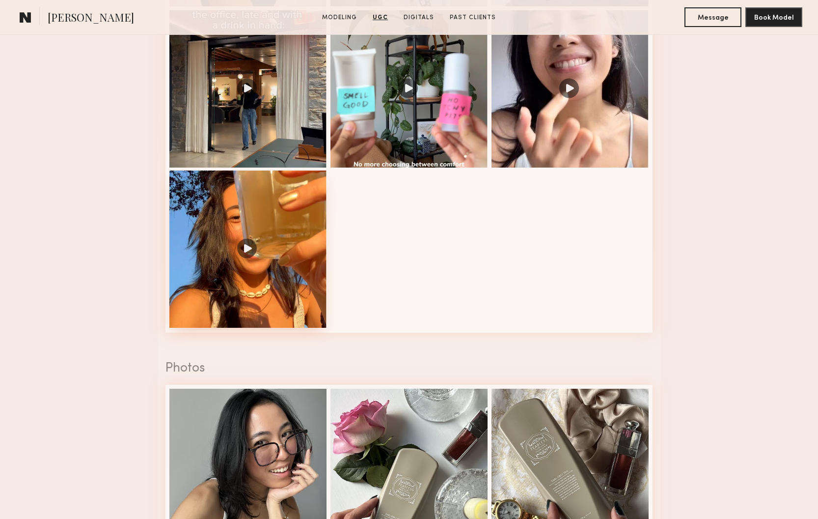
scroll to position [1086, 0]
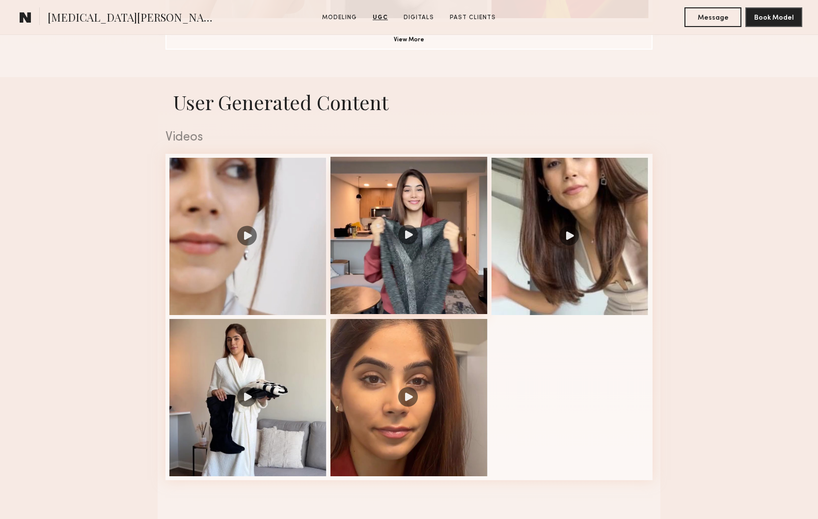
scroll to position [936, 0]
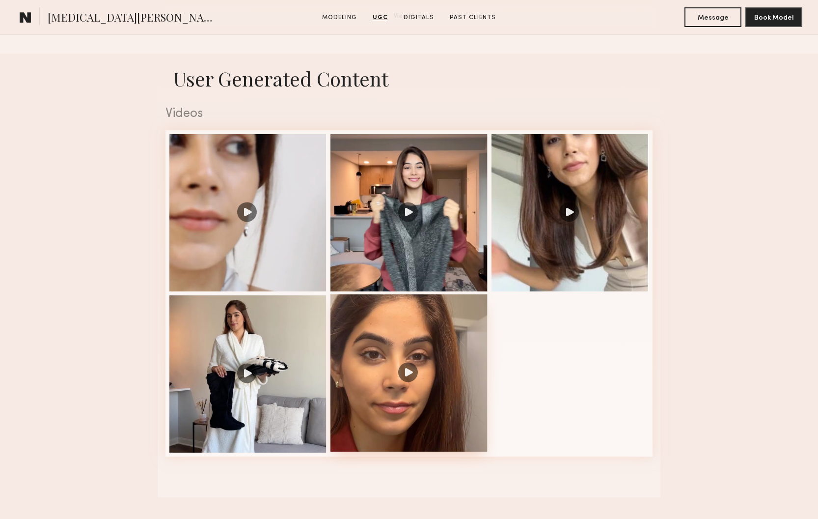
click at [406, 370] on div at bounding box center [409, 372] width 157 height 157
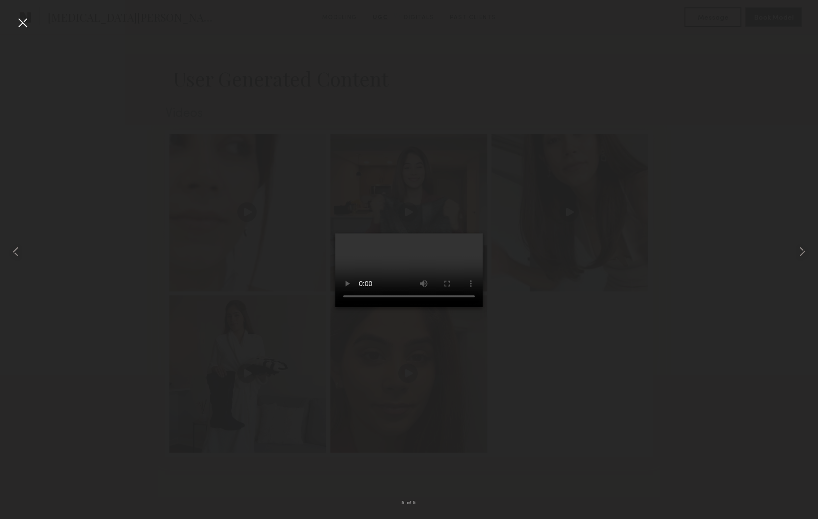
click at [479, 307] on video at bounding box center [408, 270] width 147 height 74
click at [24, 25] on div at bounding box center [23, 23] width 16 height 16
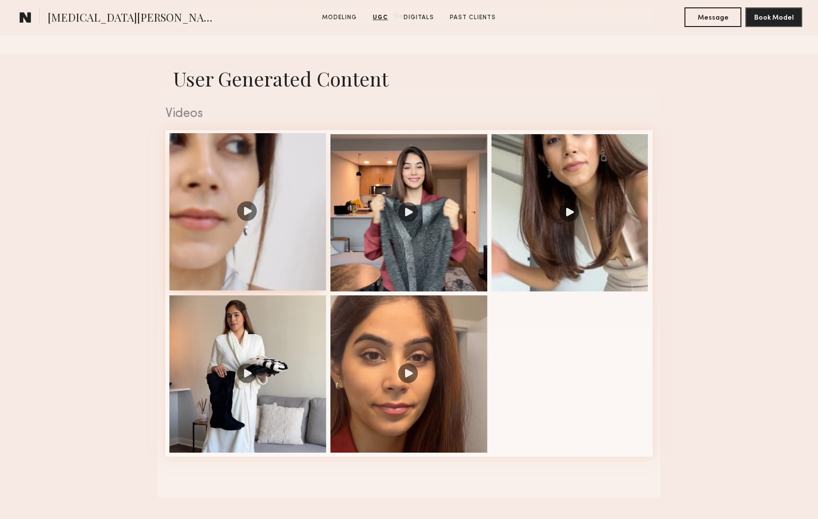
click at [243, 208] on div at bounding box center [247, 211] width 157 height 157
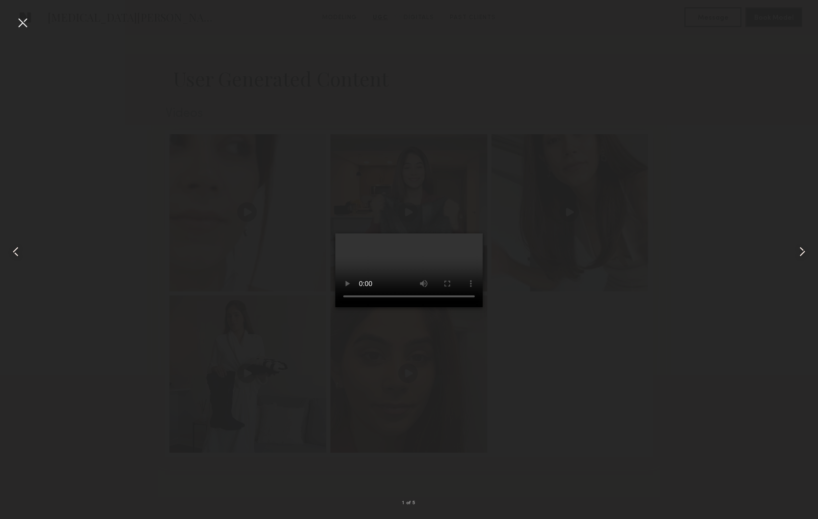
click at [477, 307] on video at bounding box center [408, 270] width 147 height 74
click at [24, 21] on div at bounding box center [23, 23] width 16 height 16
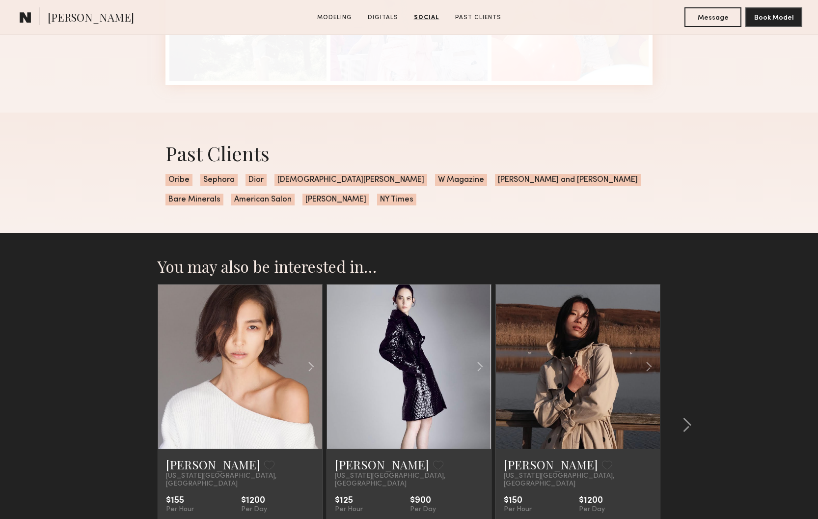
scroll to position [1769, 0]
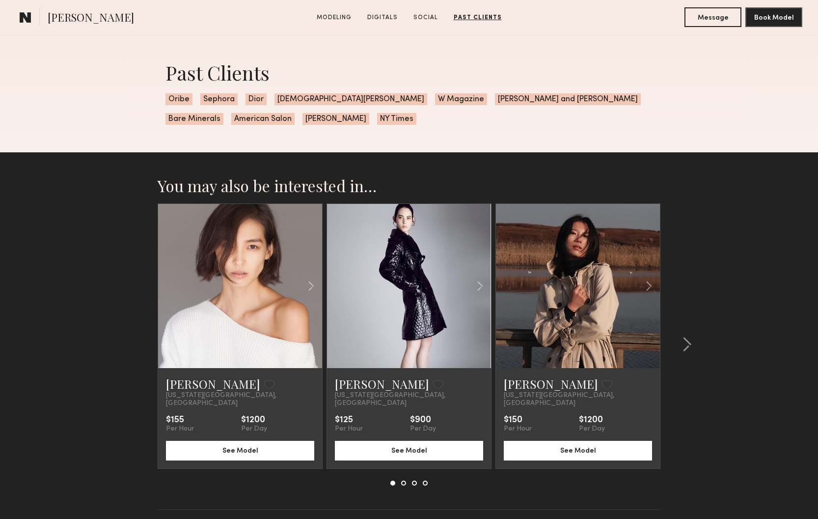
click at [250, 337] on link at bounding box center [240, 286] width 56 height 164
click at [382, 17] on link "Digitals" at bounding box center [382, 17] width 38 height 9
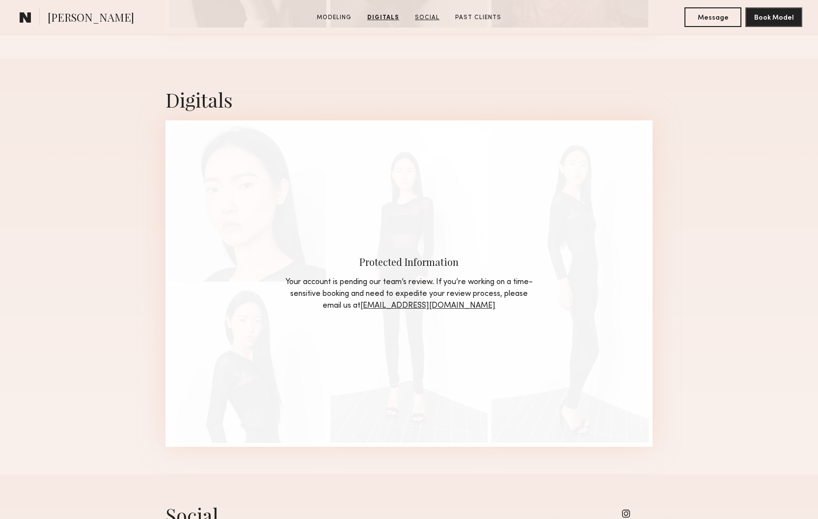
click at [413, 17] on link "Social" at bounding box center [427, 17] width 32 height 9
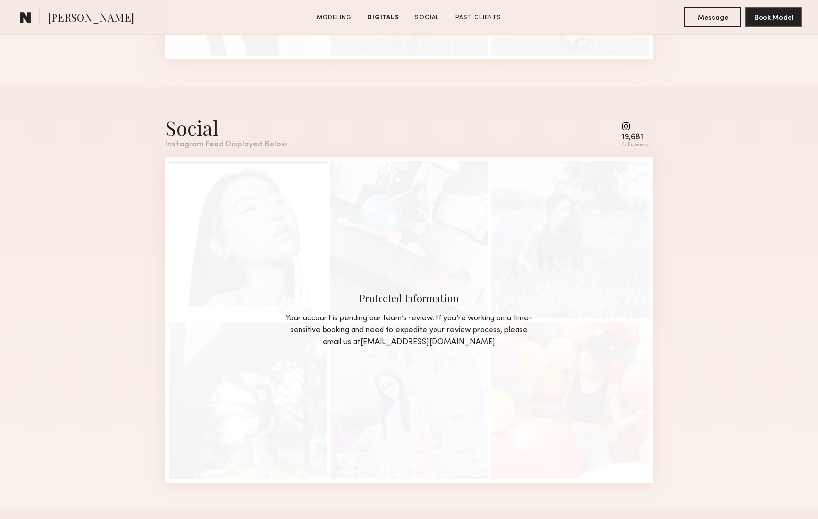
scroll to position [1318, 0]
